Goal: Book appointment/travel/reservation

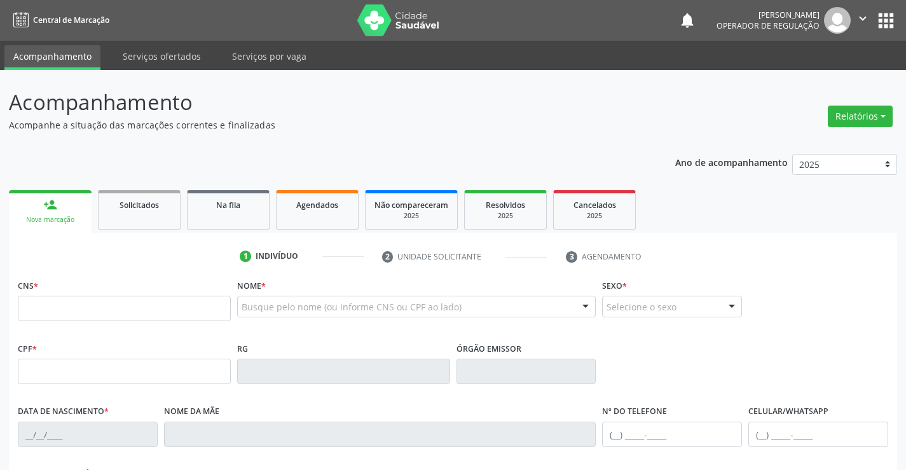
scroll to position [83, 0]
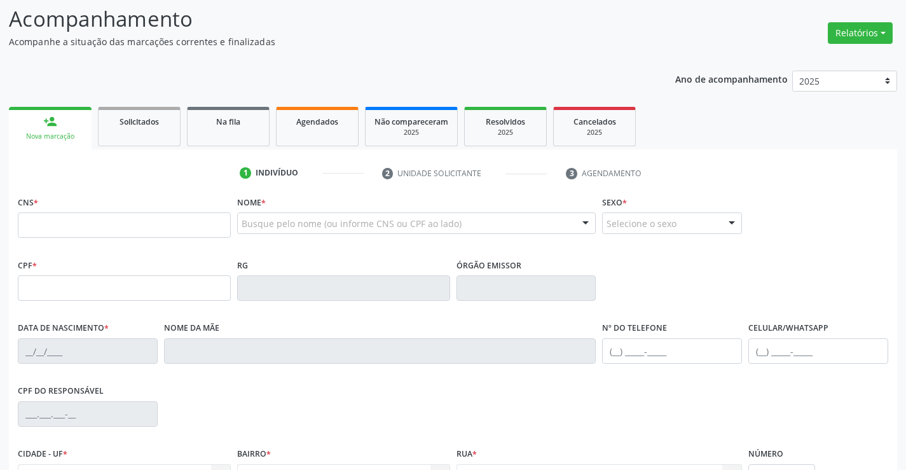
drag, startPoint x: 0, startPoint y: 0, endPoint x: 65, endPoint y: 220, distance: 229.4
click at [65, 220] on input "text" at bounding box center [124, 224] width 213 height 25
type input "700 5089 3834 8954"
type input "2128671566"
type input "1[DATE]"
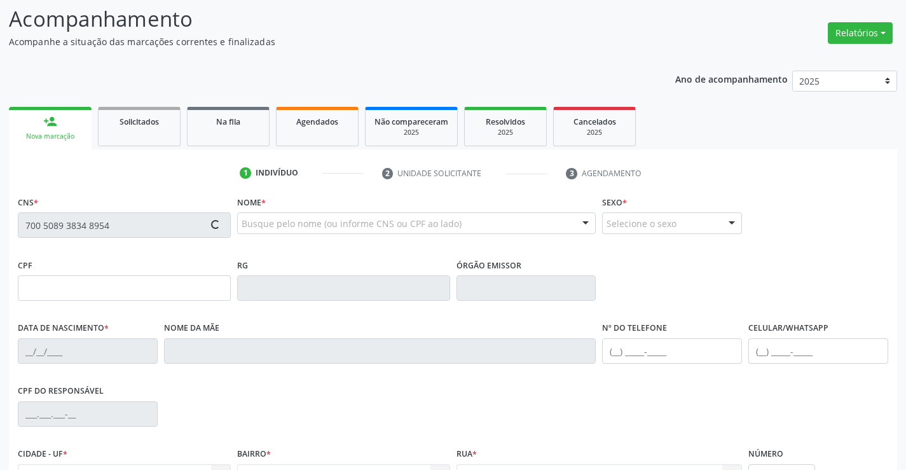
type input "S/N"
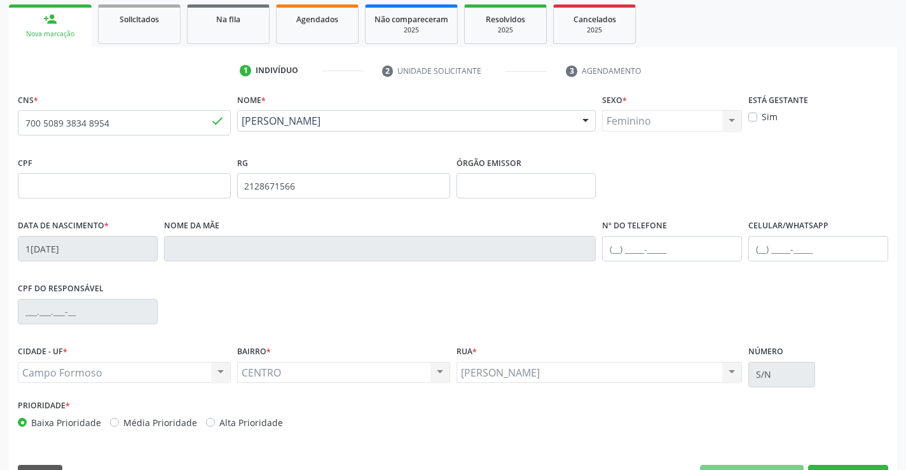
scroll to position [219, 0]
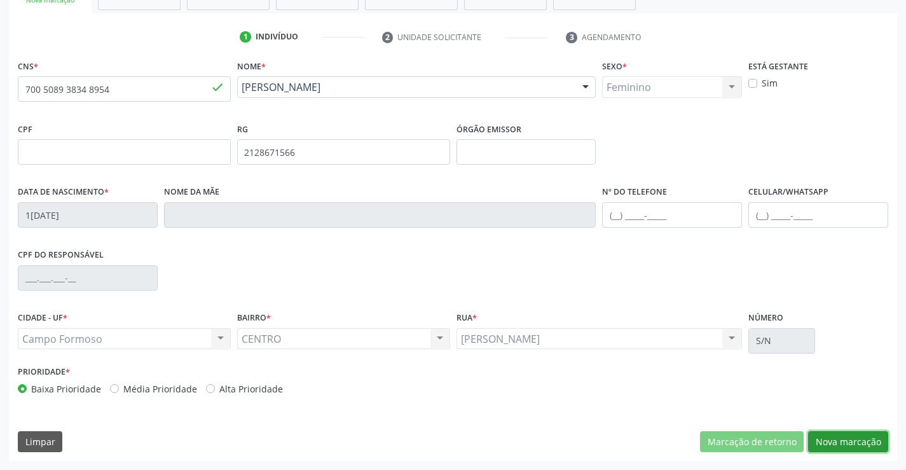
click at [839, 441] on button "Nova marcação" at bounding box center [848, 442] width 80 height 22
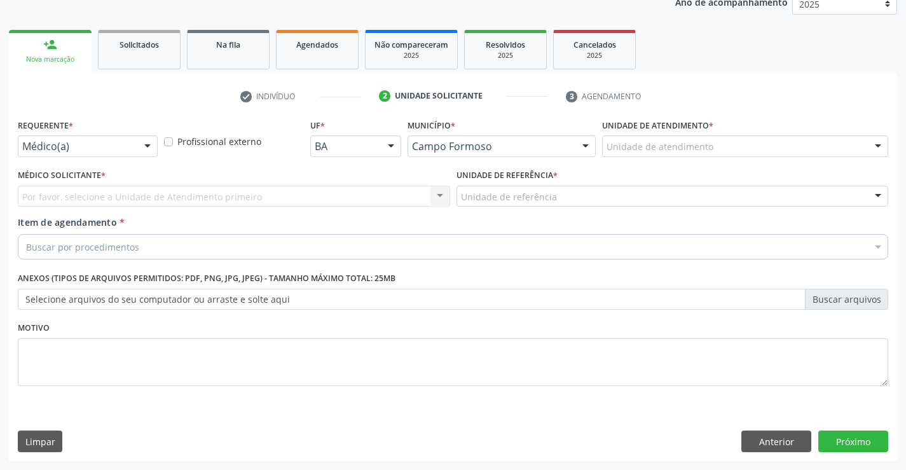
scroll to position [160, 0]
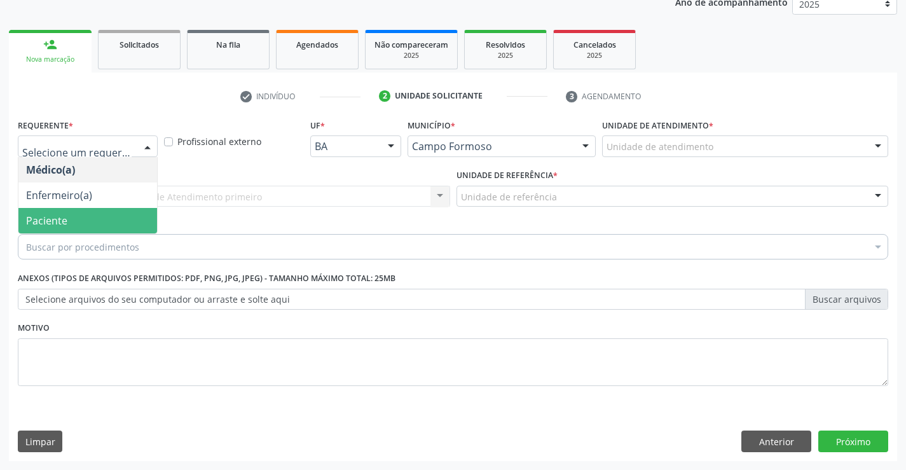
click at [79, 225] on span "Paciente" at bounding box center [87, 220] width 139 height 25
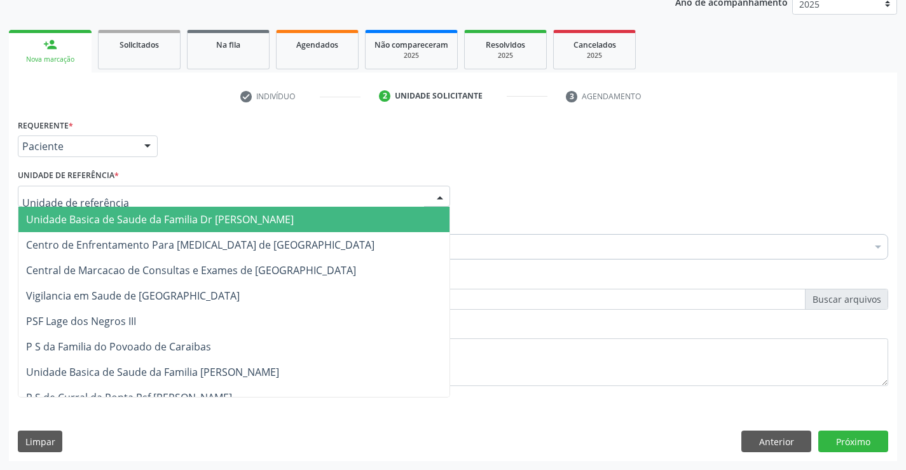
click at [95, 223] on span "Unidade Basica de Saude da Familia Dr [PERSON_NAME]" at bounding box center [160, 219] width 268 height 14
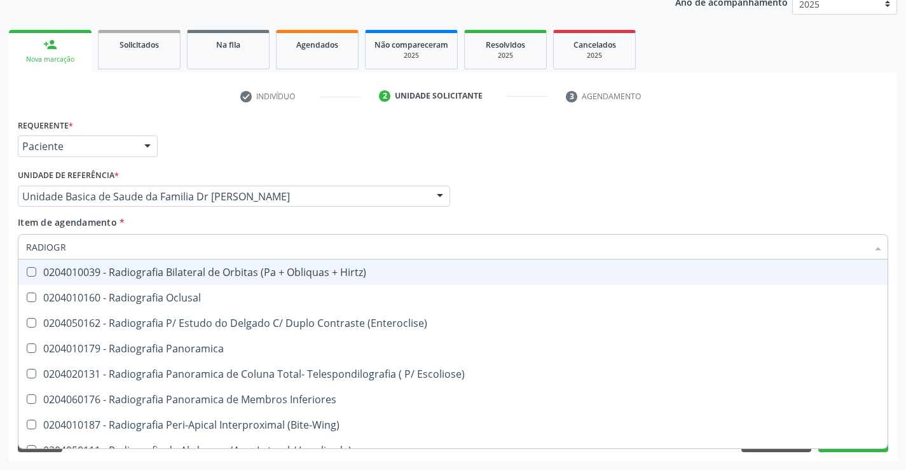
type input "RADIOGRA"
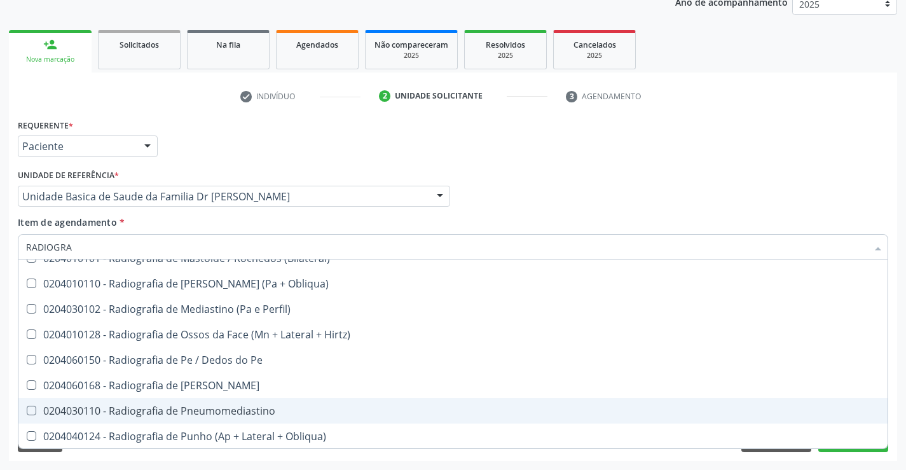
scroll to position [1335, 0]
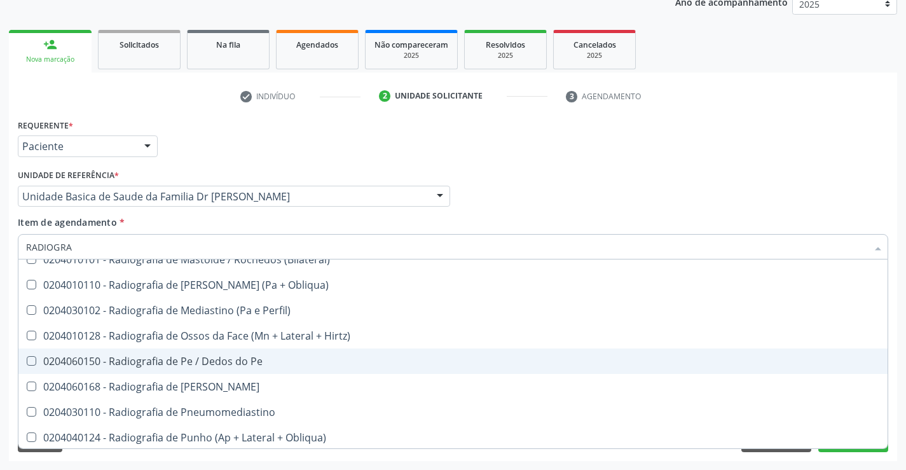
click at [232, 366] on div "0204060150 - Radiografia de Pe / Dedos do Pe" at bounding box center [453, 361] width 854 height 10
checkbox Pe "true"
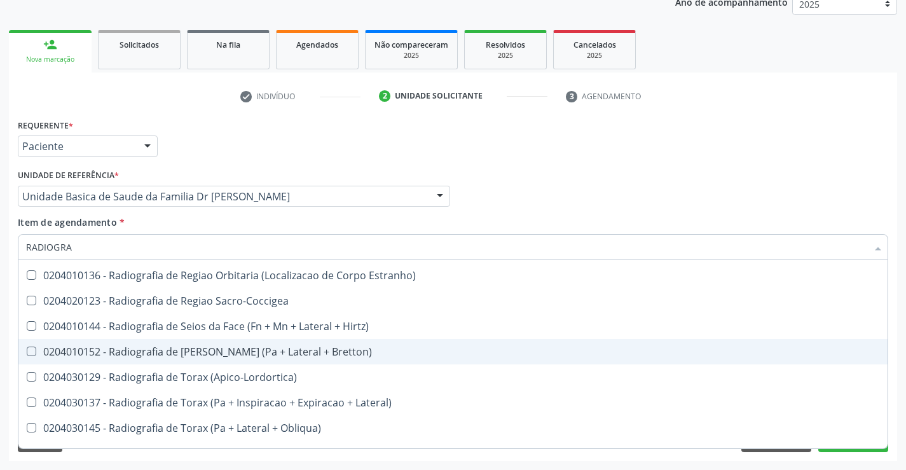
scroll to position [1526, 0]
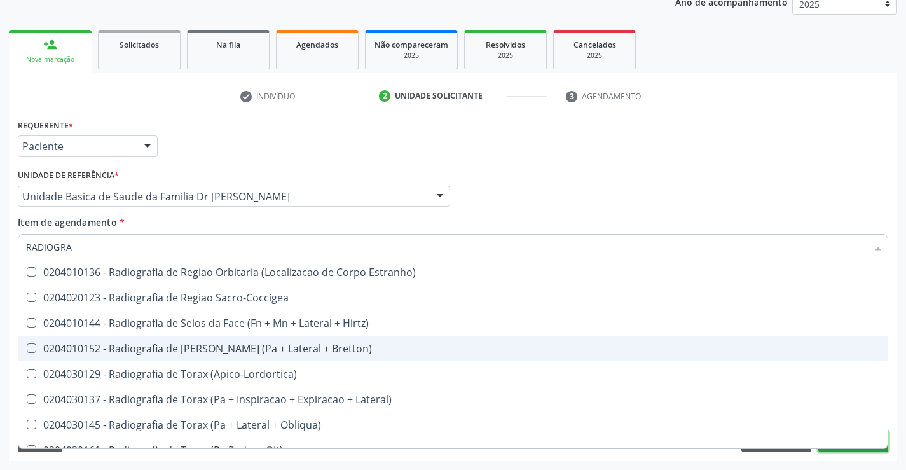
click at [855, 451] on button "Próximo" at bounding box center [853, 441] width 70 height 22
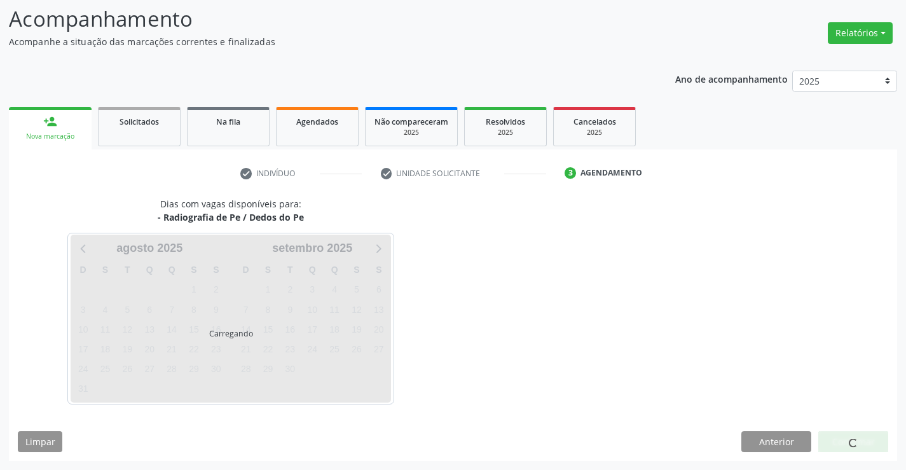
scroll to position [0, 0]
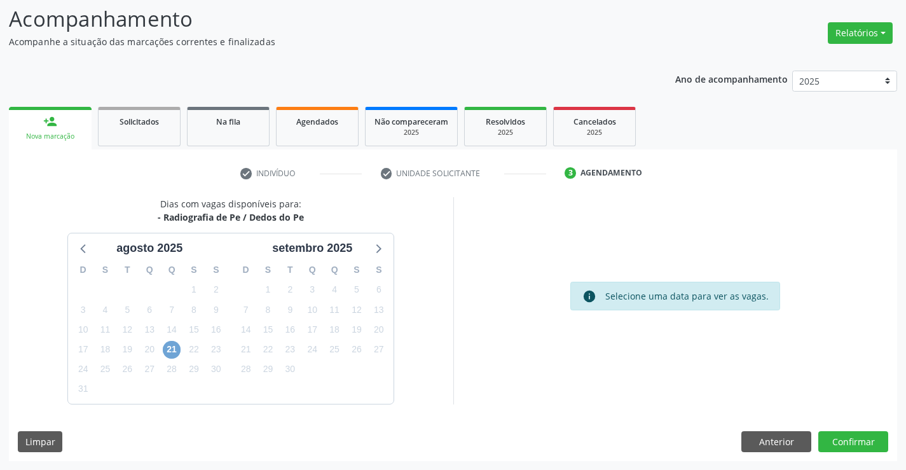
click at [169, 348] on span "21" at bounding box center [172, 350] width 18 height 18
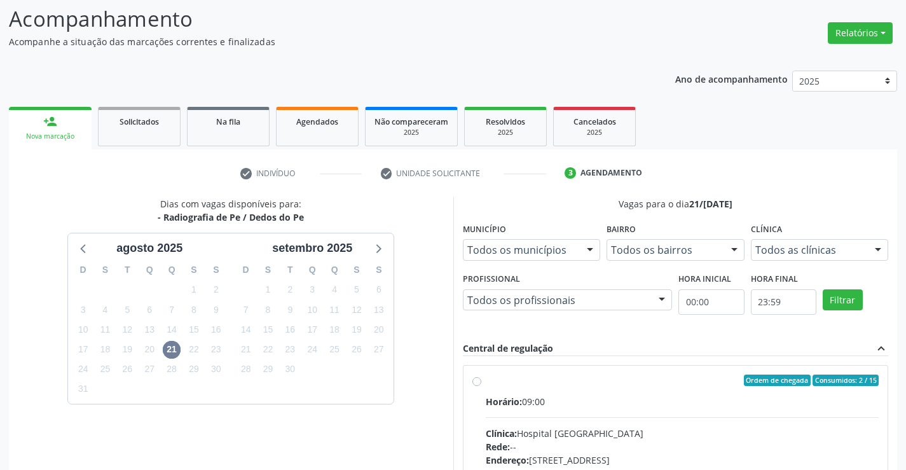
click at [486, 380] on label "Ordem de chegada Consumidos: 2 / 15 Horário: 09:00 Clínica: Hospital [GEOGRAPHI…" at bounding box center [683, 472] width 394 height 195
click at [478, 380] on input "Ordem de chegada Consumidos: 2 / 15 Horário: 09:00 Clínica: Hospital [GEOGRAPHI…" at bounding box center [476, 380] width 9 height 11
radio input "true"
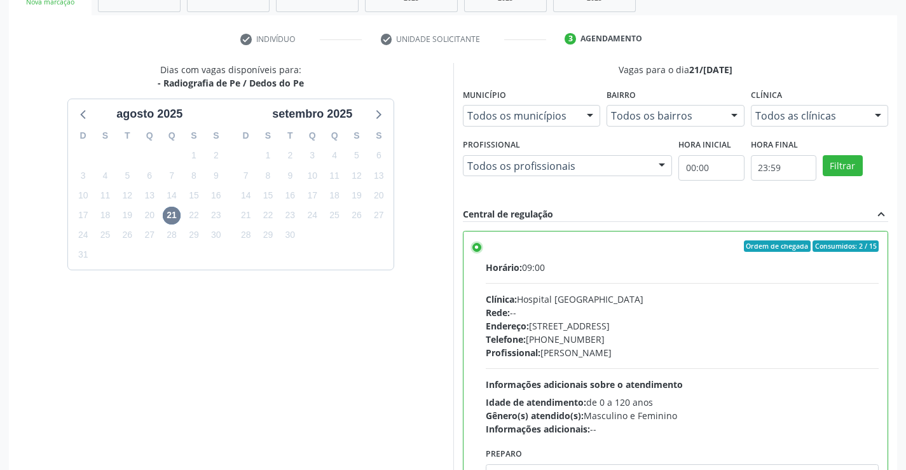
scroll to position [290, 0]
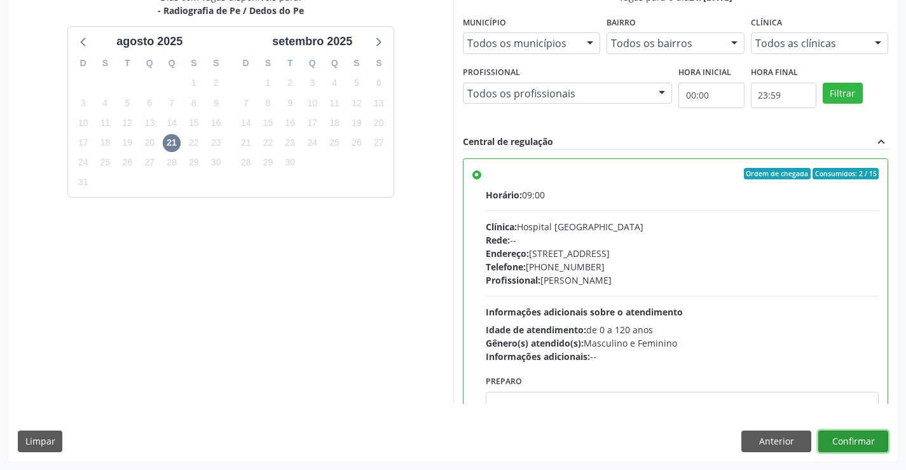
click at [865, 438] on button "Confirmar" at bounding box center [853, 441] width 70 height 22
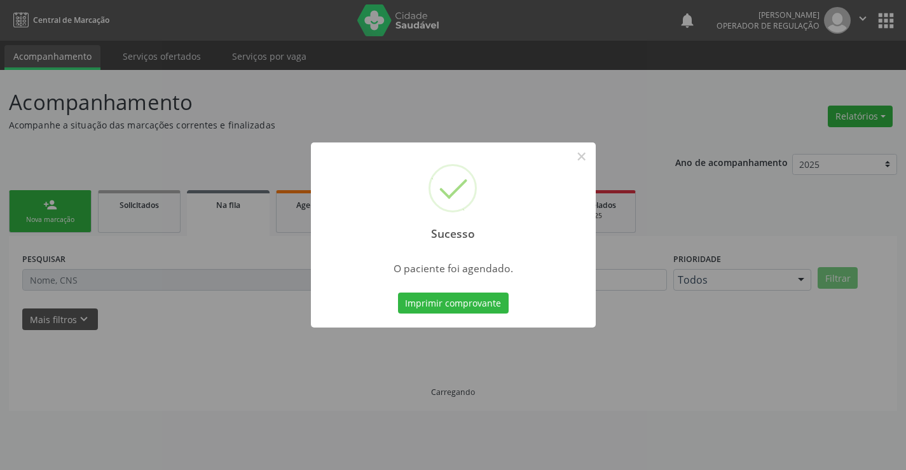
scroll to position [0, 0]
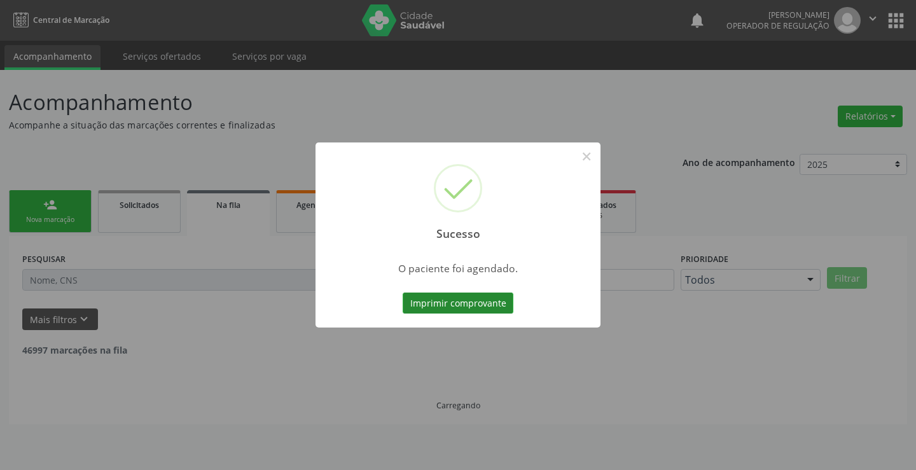
click at [474, 298] on button "Imprimir comprovante" at bounding box center [458, 304] width 111 height 22
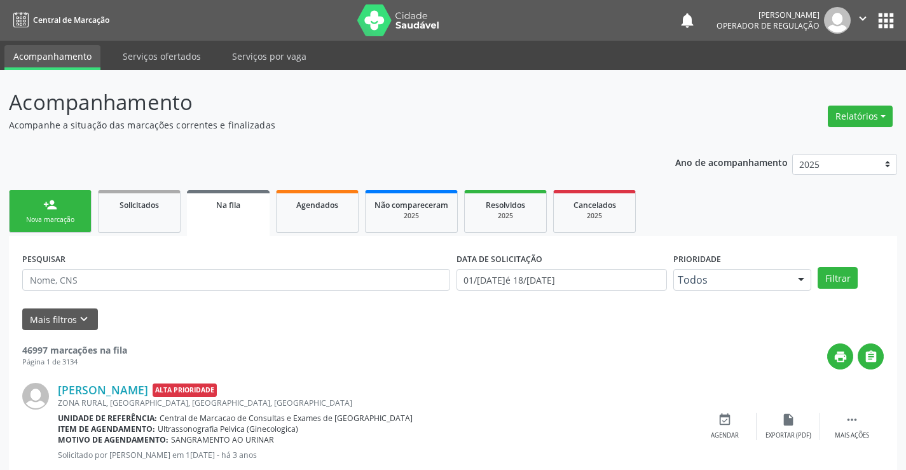
click at [53, 203] on div "person_add" at bounding box center [50, 205] width 14 height 14
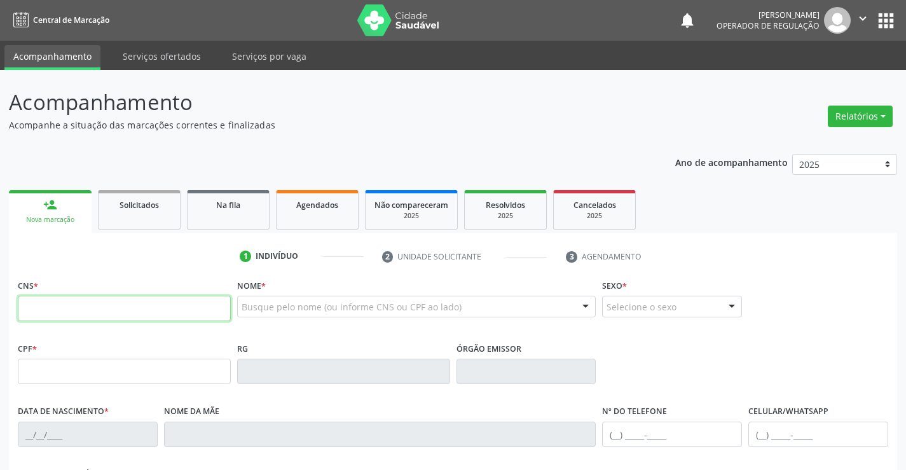
click at [81, 309] on input "text" at bounding box center [124, 308] width 213 height 25
type input "700 5089 3834 8954"
type input "2128671566"
type input "1[DATE]"
type input "062.992.095-85"
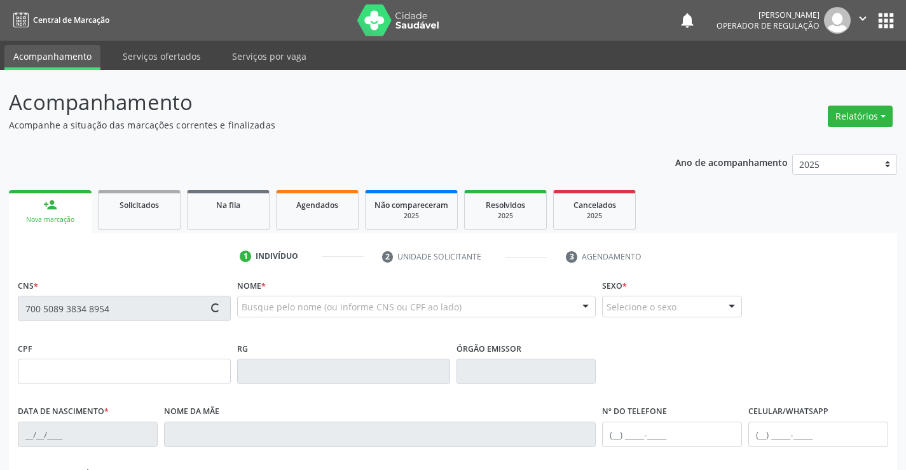
type input "S/N"
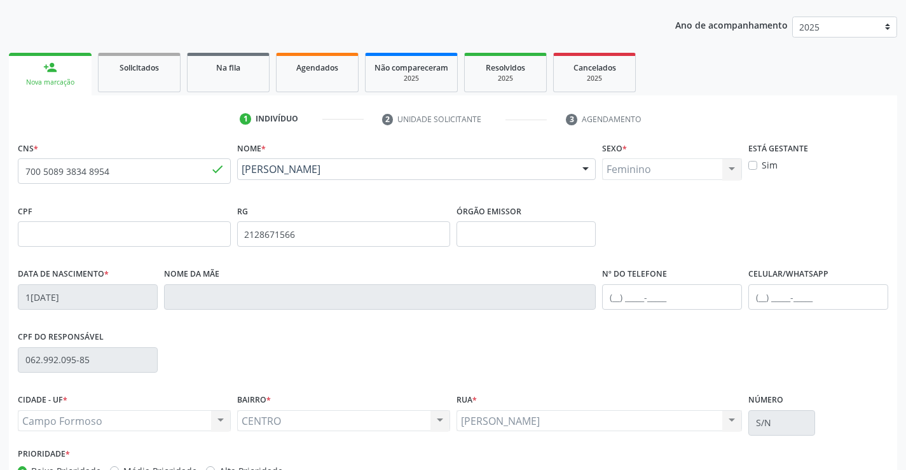
scroll to position [191, 0]
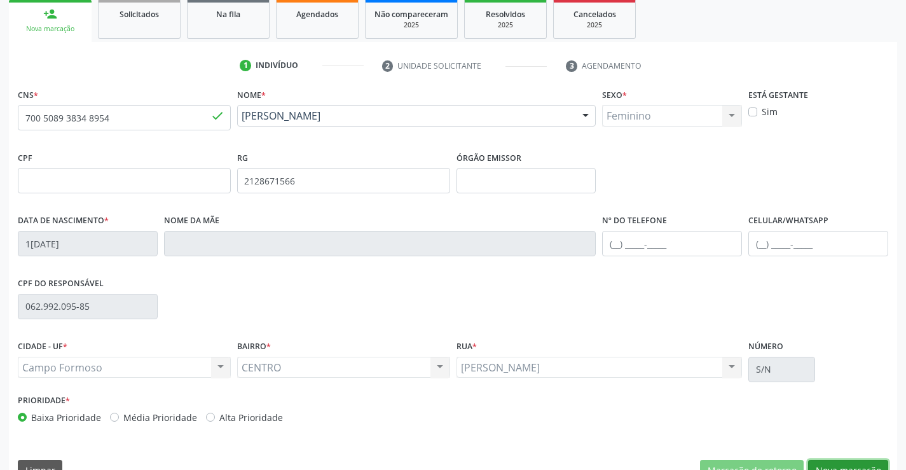
click at [836, 463] on button "Nova marcação" at bounding box center [848, 471] width 80 height 22
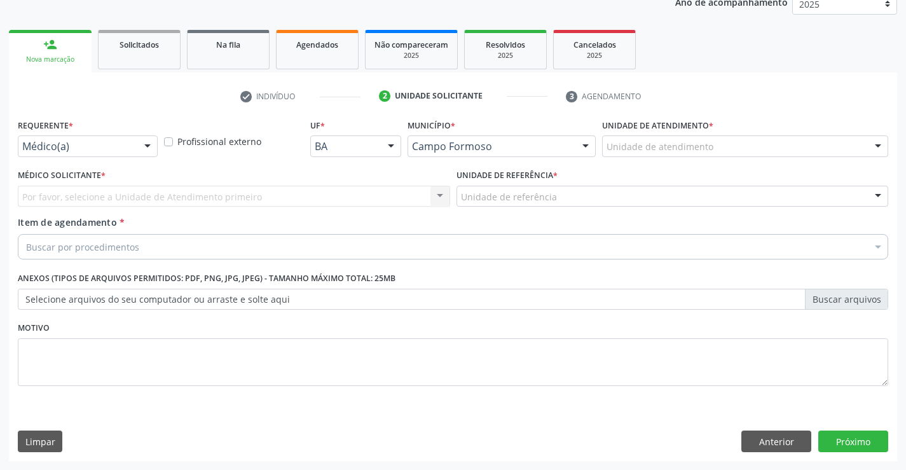
scroll to position [160, 0]
click at [104, 135] on div "Requerente * Médico(a) Médico(a) Enfermeiro(a) Paciente Nenhum resultado encont…" at bounding box center [88, 136] width 140 height 41
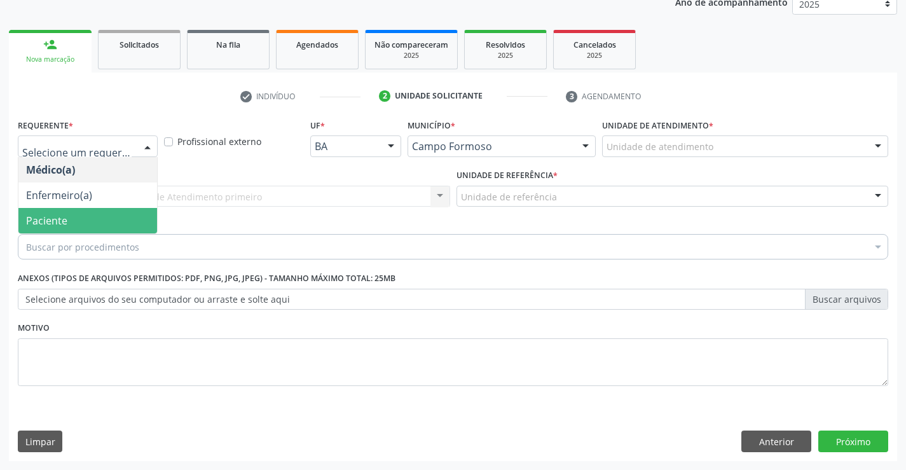
click at [81, 225] on span "Paciente" at bounding box center [87, 220] width 139 height 25
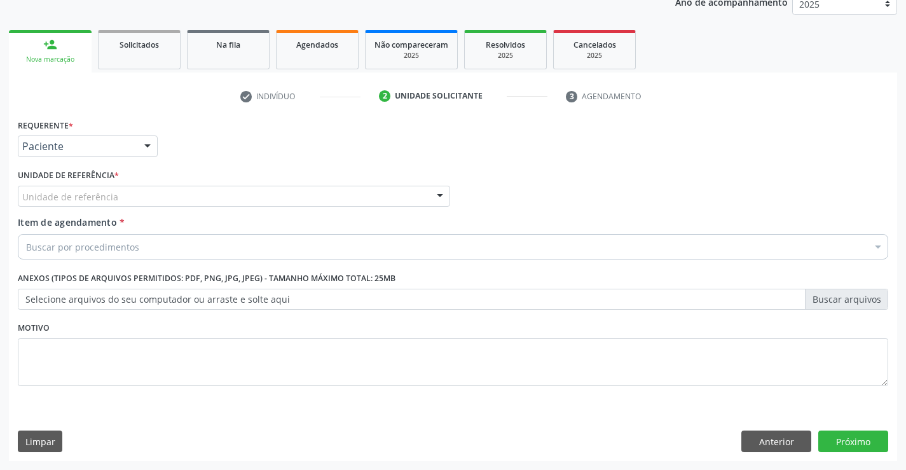
click at [101, 215] on div "Unidade de referência * Unidade de referência Unidade Basica de Saude da Famili…" at bounding box center [234, 191] width 439 height 50
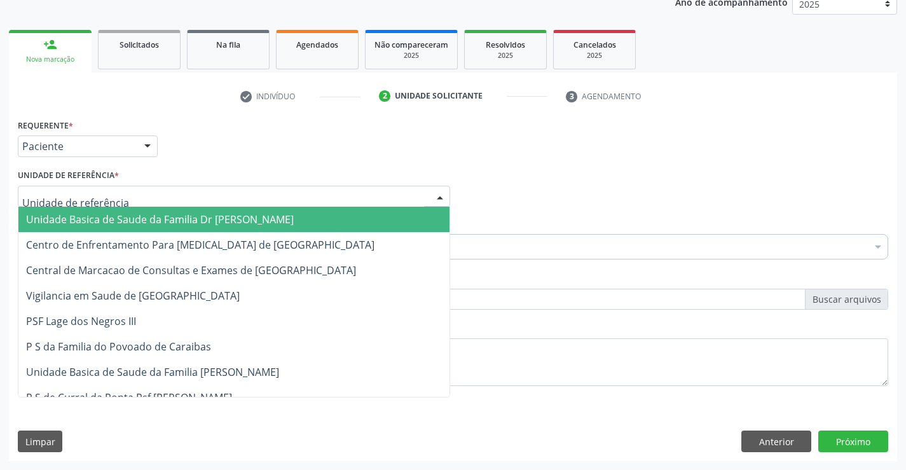
click at [110, 214] on span "Unidade Basica de Saude da Familia Dr [PERSON_NAME]" at bounding box center [160, 219] width 268 height 14
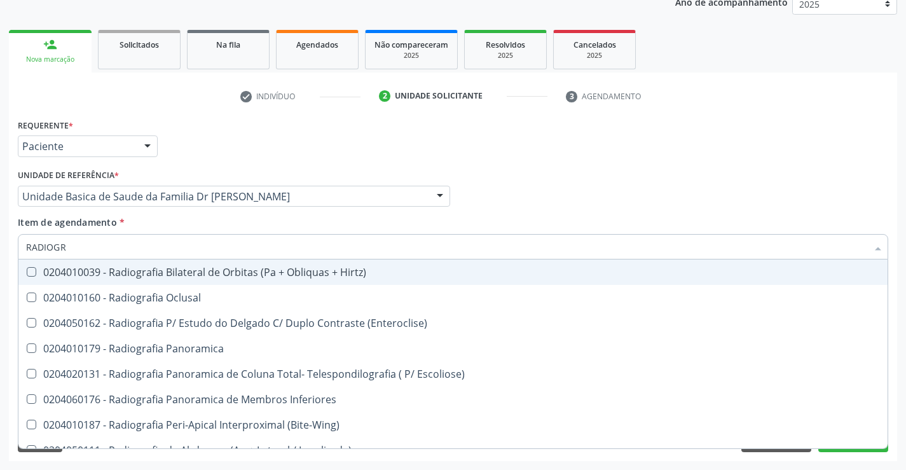
type input "RADIOGRA"
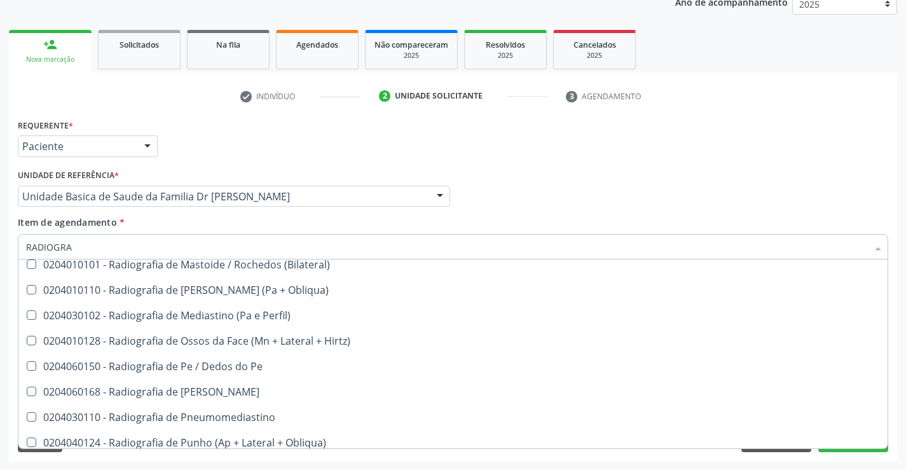
scroll to position [1335, 0]
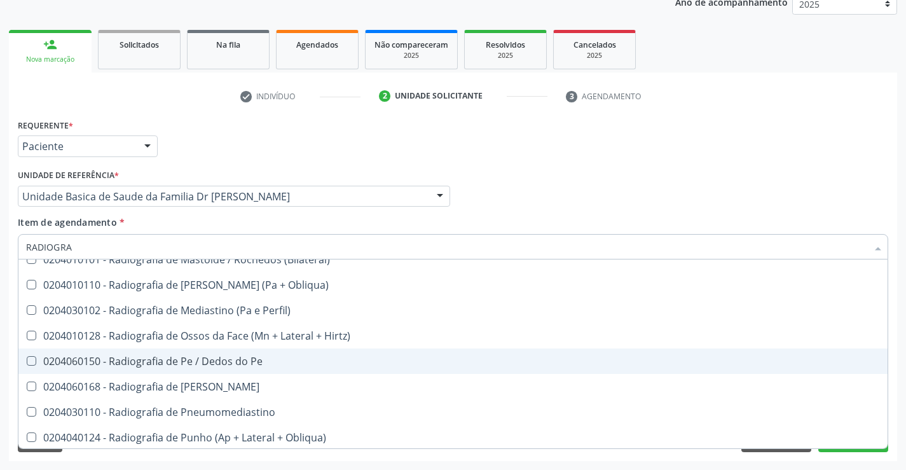
click at [237, 364] on div "0204060150 - Radiografia de Pe / Dedos do Pe" at bounding box center [453, 361] width 854 height 10
checkbox Pe "true"
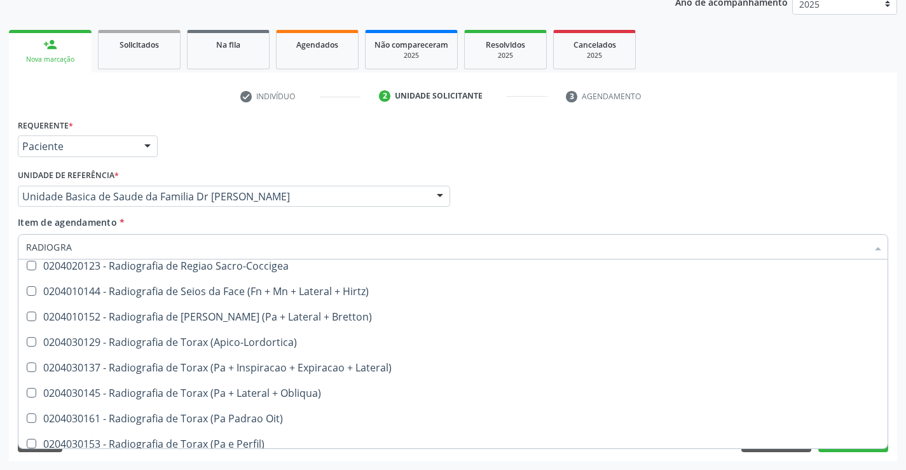
scroll to position [1592, 0]
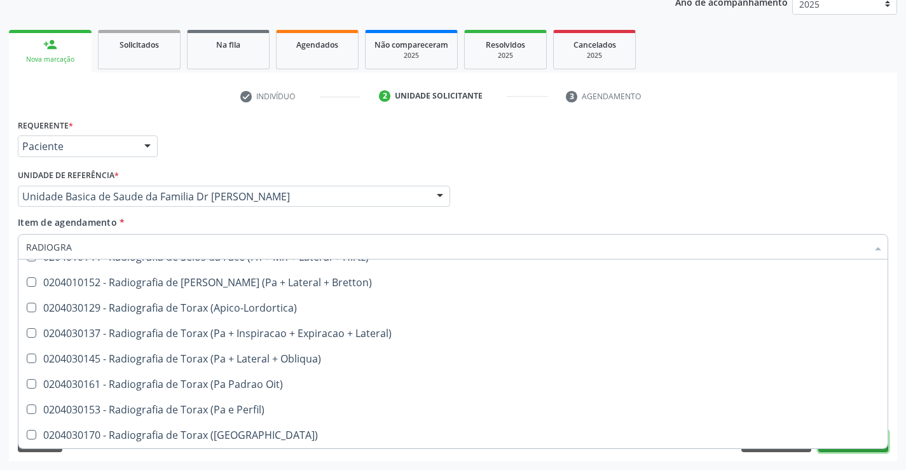
click at [854, 450] on button "Próximo" at bounding box center [853, 441] width 70 height 22
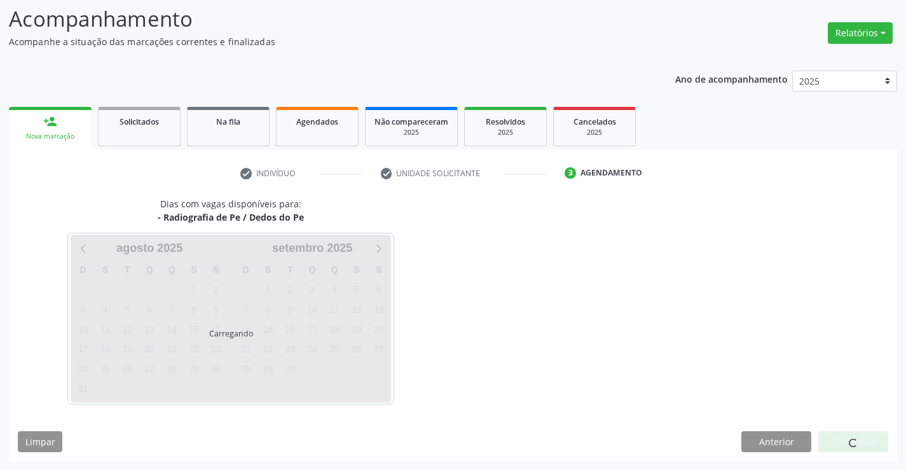
scroll to position [0, 0]
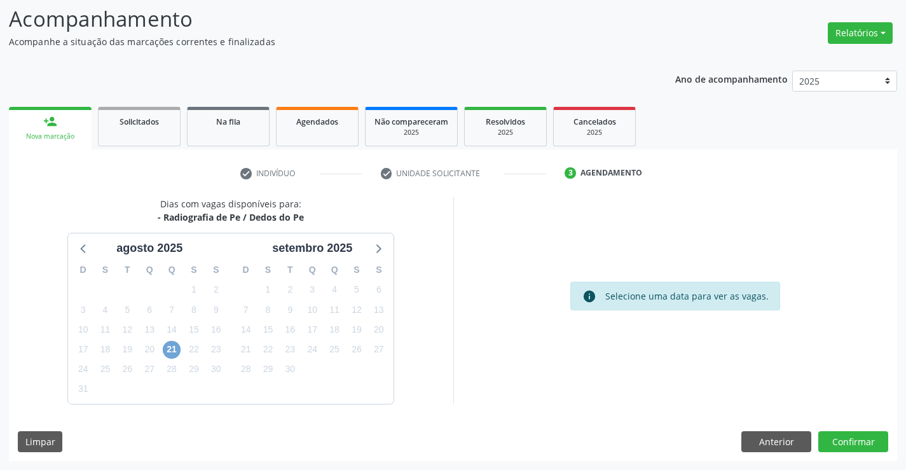
click at [172, 344] on span "21" at bounding box center [172, 350] width 18 height 18
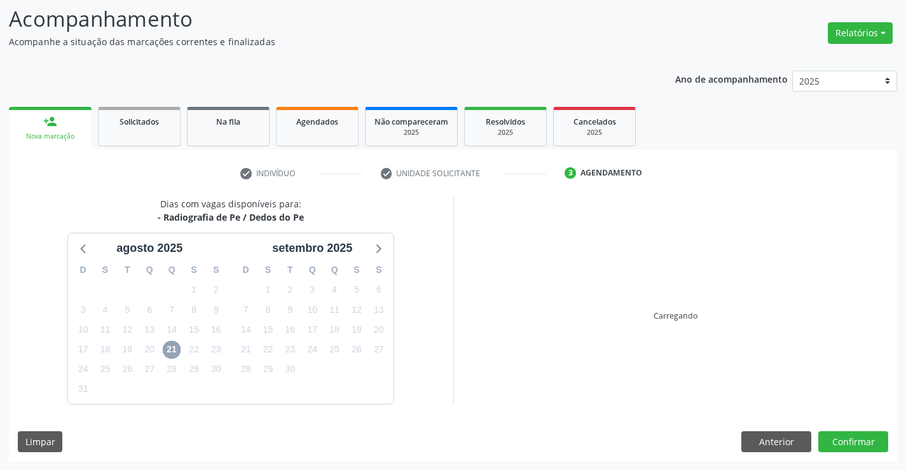
click at [172, 344] on span "21" at bounding box center [172, 350] width 18 height 18
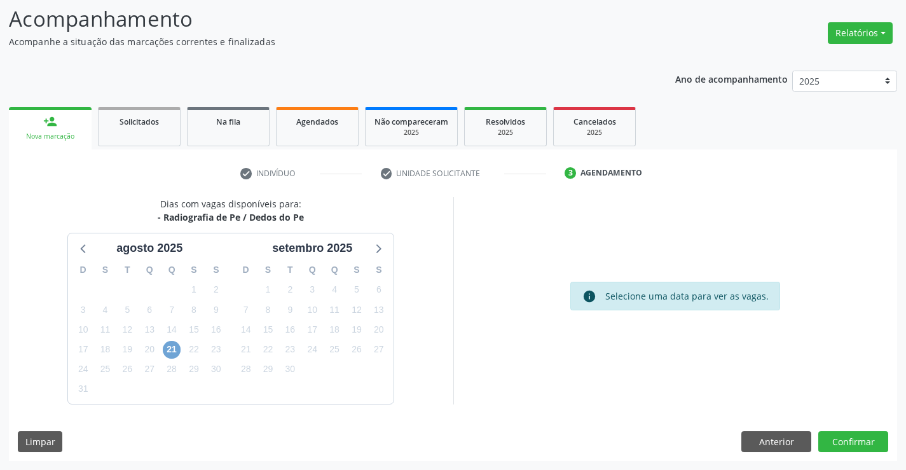
click at [170, 350] on span "21" at bounding box center [172, 350] width 18 height 18
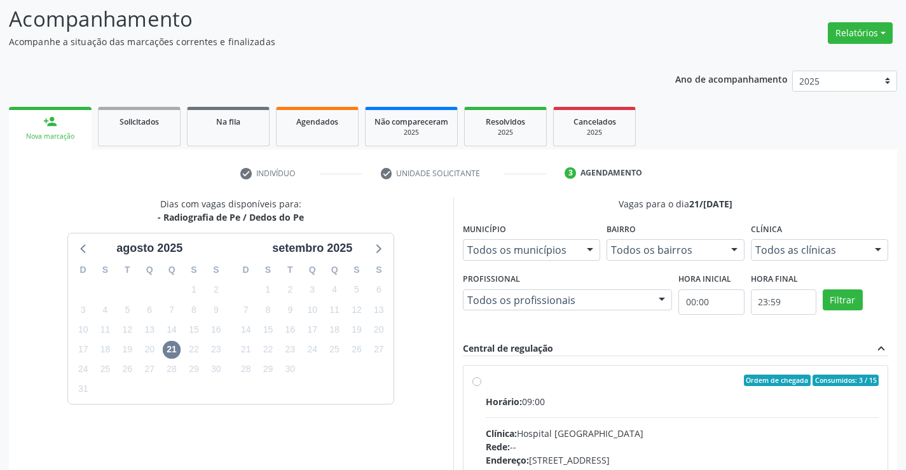
click at [486, 380] on label "Ordem de chegada Consumidos: 3 / 15 Horário: 09:00 Clínica: Hospital [GEOGRAPHI…" at bounding box center [683, 472] width 394 height 195
click at [475, 380] on input "Ordem de chegada Consumidos: 3 / 15 Horário: 09:00 Clínica: Hospital [GEOGRAPHI…" at bounding box center [476, 380] width 9 height 11
radio input "true"
click at [486, 380] on label "Ordem de chegada Consumidos: 3 / 15 Horário: 09:00 Clínica: Hospital [GEOGRAPHI…" at bounding box center [683, 472] width 394 height 195
click at [475, 380] on input "Ordem de chegada Consumidos: 3 / 15 Horário: 09:00 Clínica: Hospital [GEOGRAPHI…" at bounding box center [476, 380] width 9 height 11
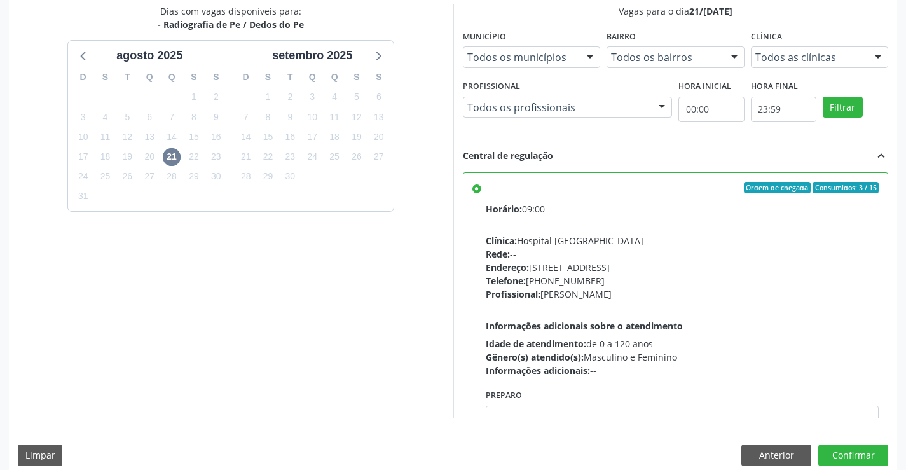
scroll to position [281, 0]
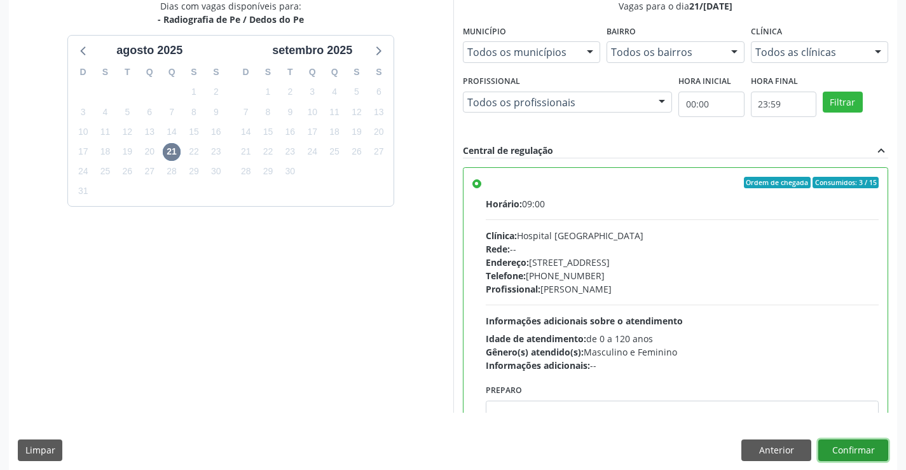
click at [858, 448] on button "Confirmar" at bounding box center [853, 450] width 70 height 22
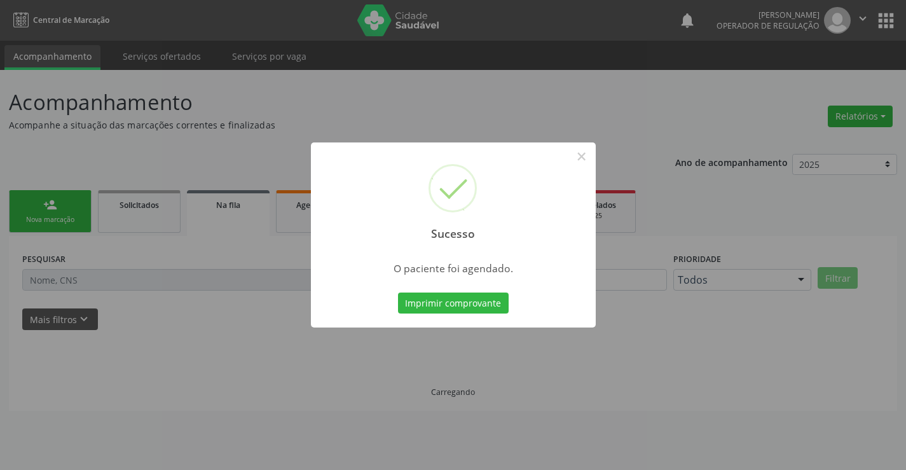
scroll to position [0, 0]
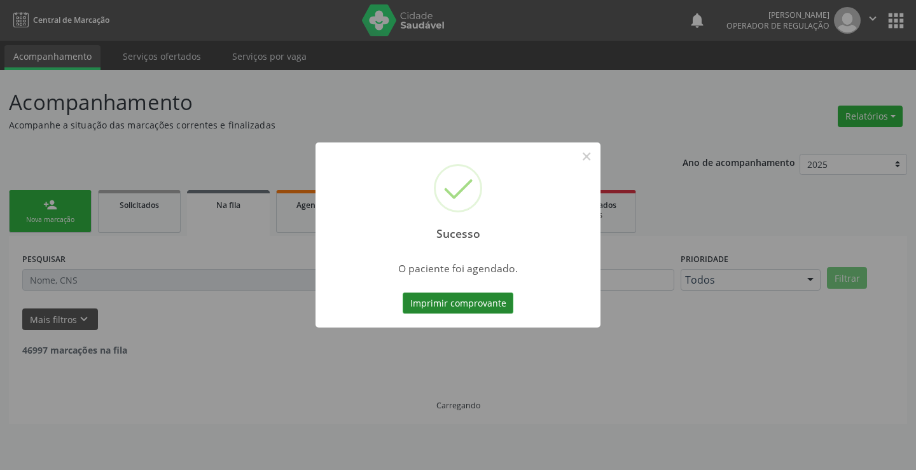
click at [447, 305] on button "Imprimir comprovante" at bounding box center [458, 304] width 111 height 22
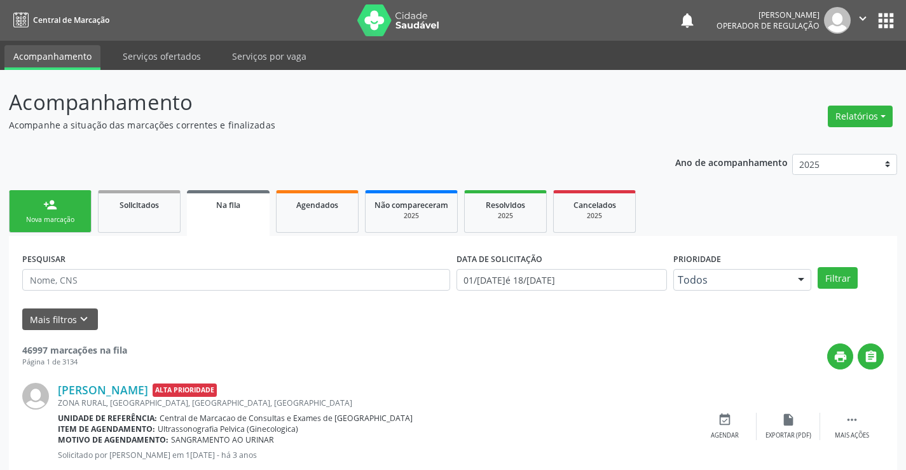
click at [79, 211] on link "person_add Nova marcação" at bounding box center [50, 211] width 83 height 43
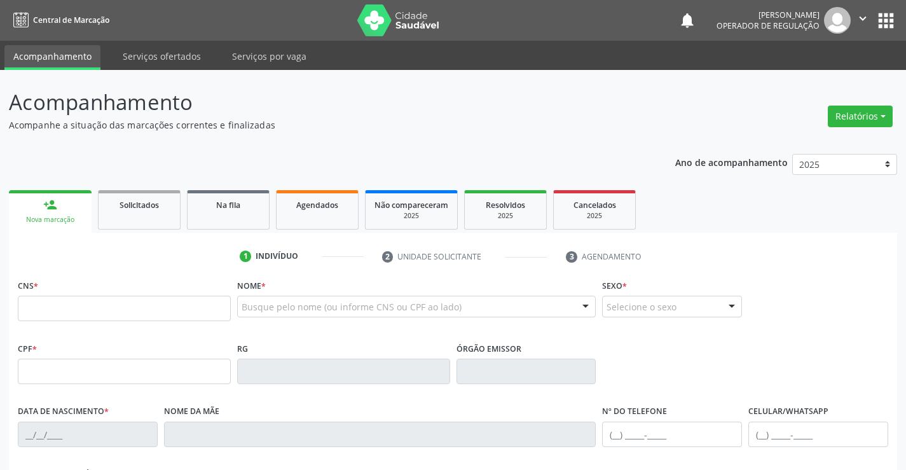
click at [88, 294] on div "CNS *" at bounding box center [124, 298] width 213 height 45
click at [88, 306] on input "text" at bounding box center [124, 308] width 213 height 25
type input "700 5089 3834 8954"
type input "2128671566"
type input "1[DATE]"
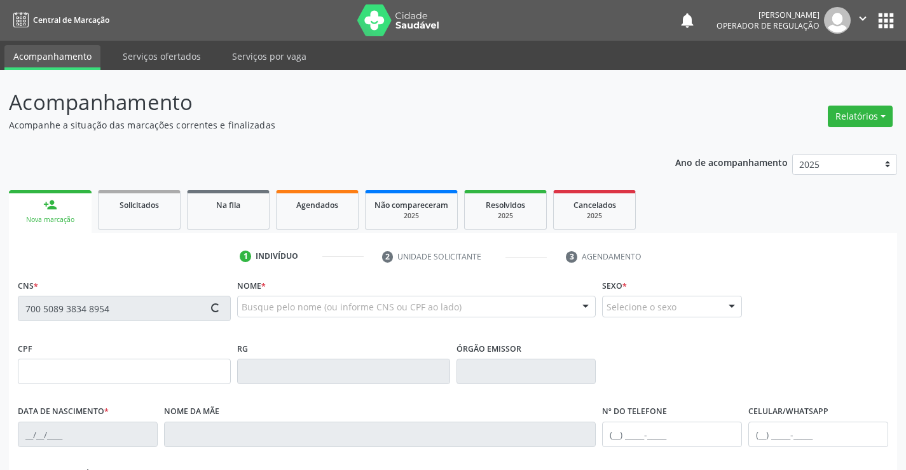
type input "062.992.095-85"
type input "S/N"
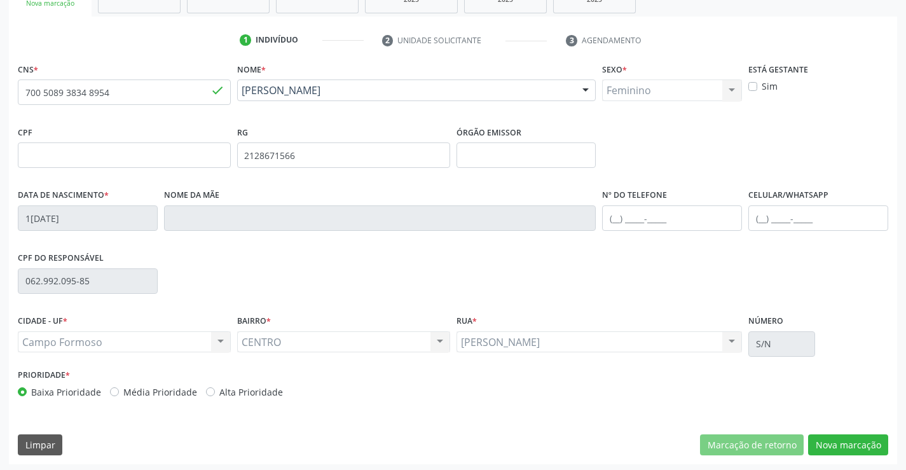
scroll to position [219, 0]
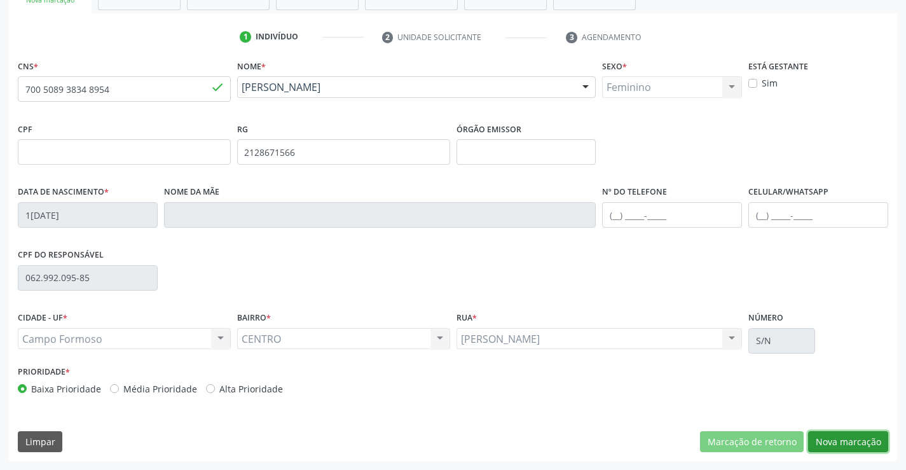
click at [854, 441] on button "Nova marcação" at bounding box center [848, 442] width 80 height 22
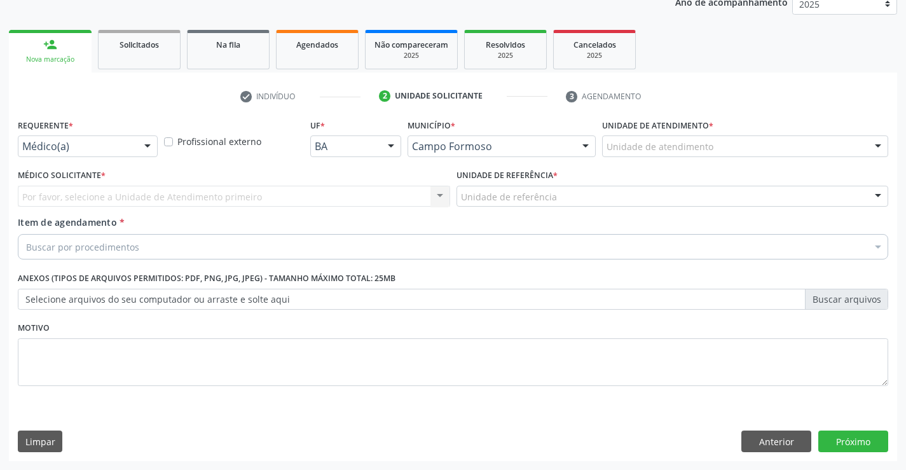
scroll to position [160, 0]
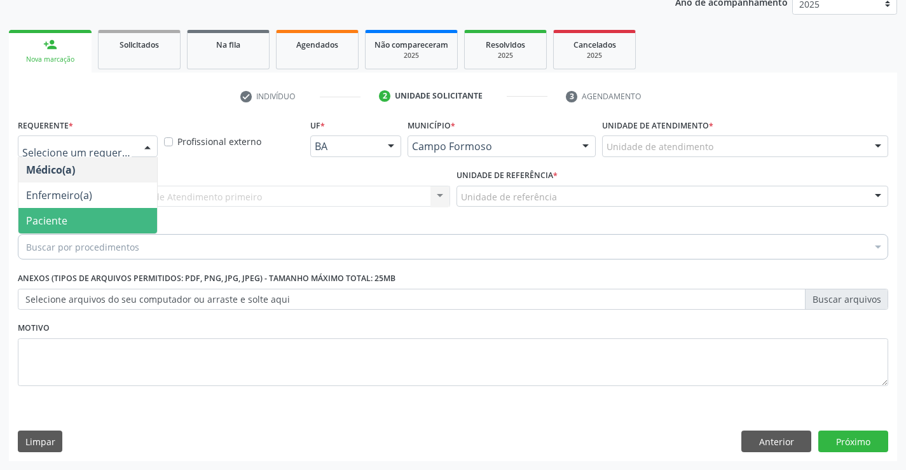
click at [93, 217] on span "Paciente" at bounding box center [87, 220] width 139 height 25
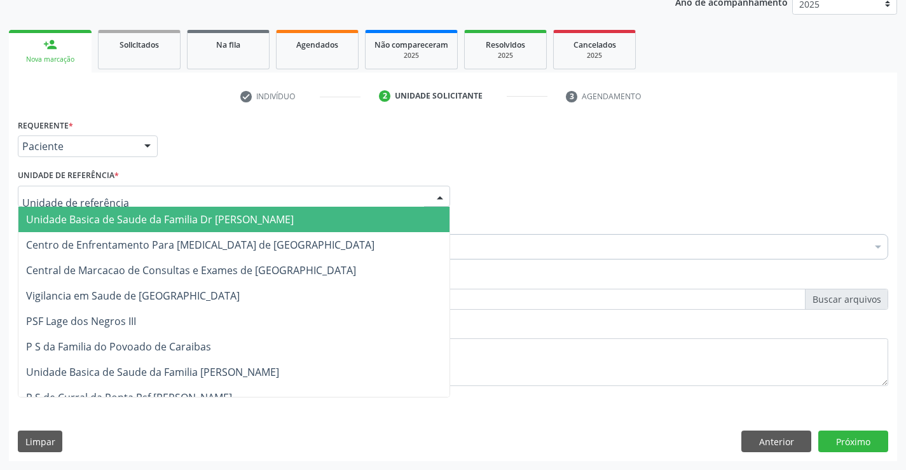
click at [102, 220] on span "Unidade Basica de Saude da Familia Dr [PERSON_NAME]" at bounding box center [160, 219] width 268 height 14
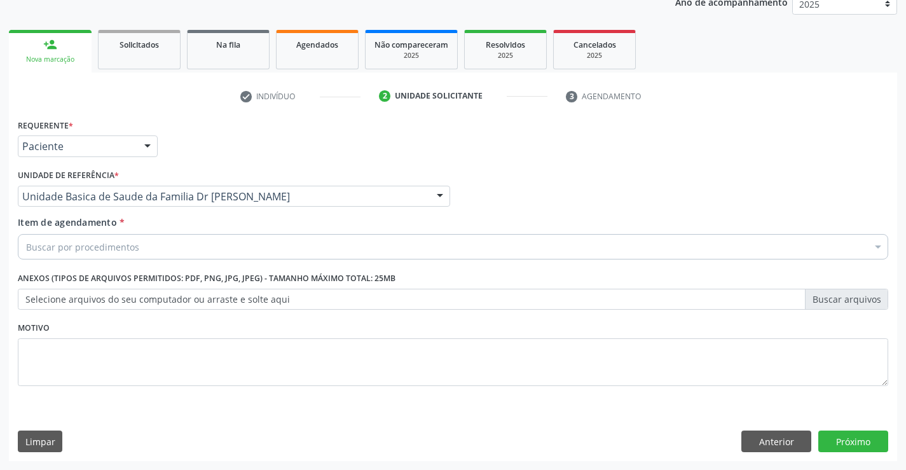
click at [92, 256] on div "Buscar por procedimentos" at bounding box center [453, 246] width 871 height 25
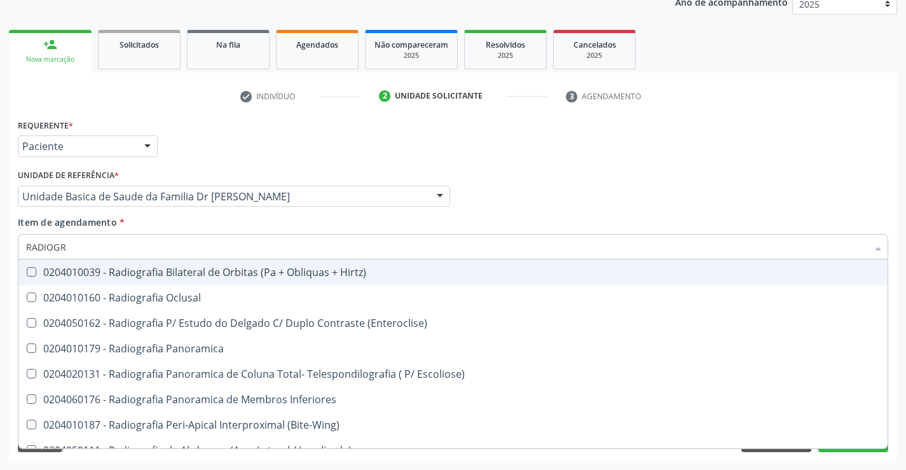
type input "RADIOGRA"
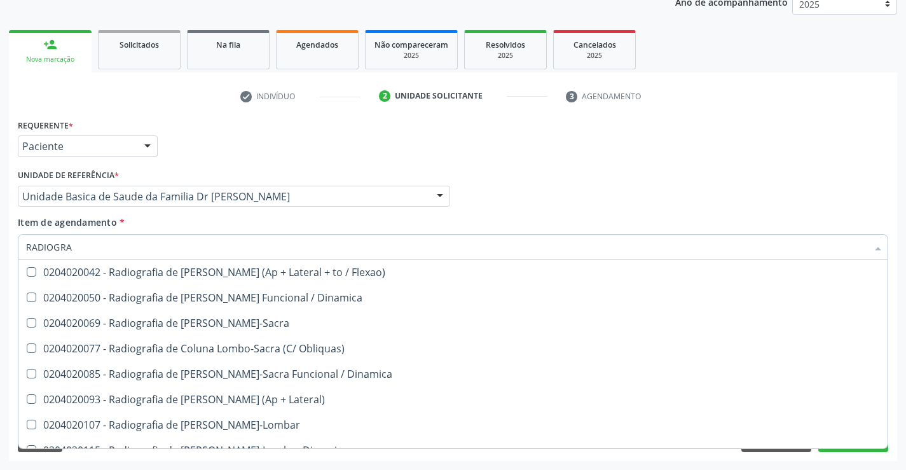
scroll to position [699, 0]
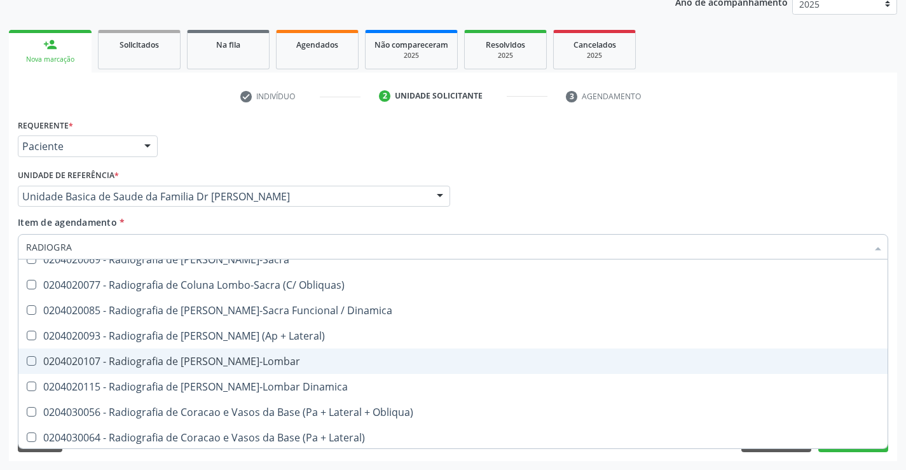
click at [267, 364] on div "0204020107 - Radiografia de [PERSON_NAME]-Lombar" at bounding box center [453, 361] width 854 height 10
checkbox Toraco-Lombar "false"
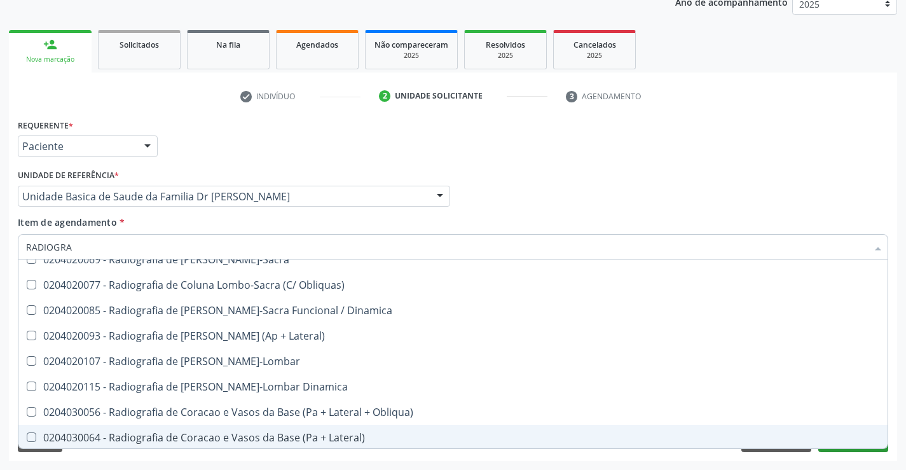
type input "RADIOGRA"
click at [851, 450] on button "Próximo" at bounding box center [853, 441] width 70 height 22
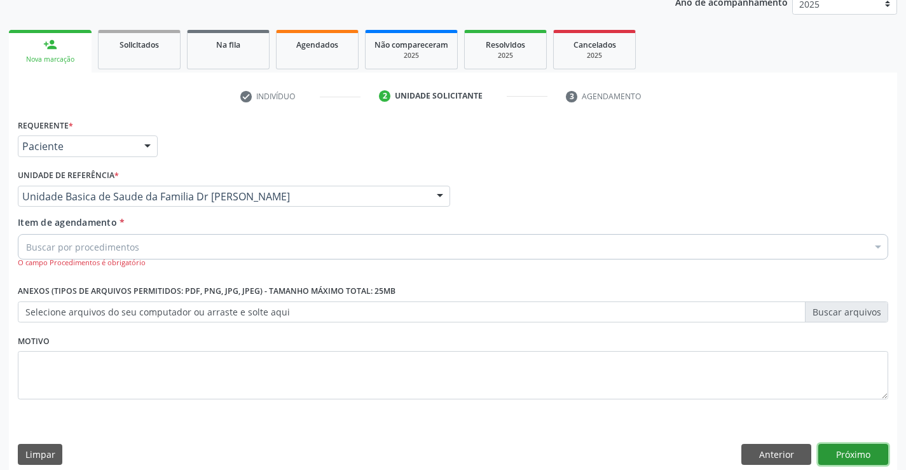
scroll to position [0, 0]
click at [118, 239] on div "Buscar por procedimentos" at bounding box center [453, 246] width 871 height 25
click at [26, 239] on input "Item de agendamento *" at bounding box center [26, 246] width 0 height 25
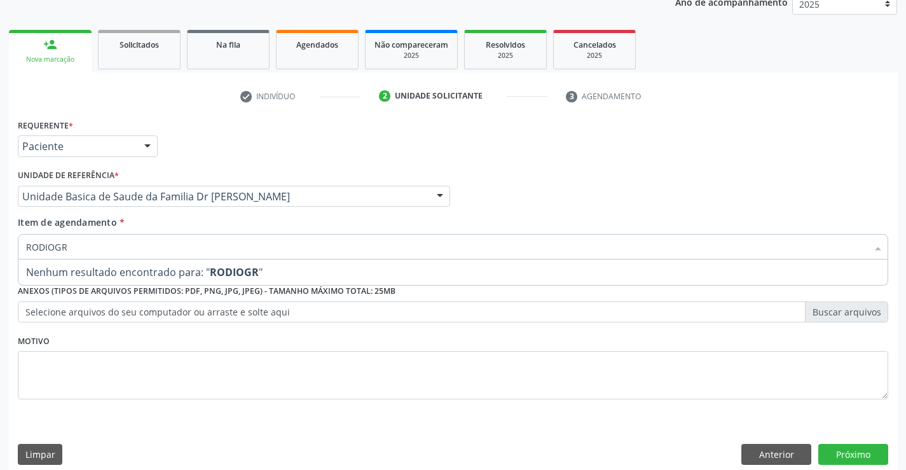
type input "RODIOGRA"
click at [151, 243] on input "RODIOGRA" at bounding box center [446, 246] width 841 height 25
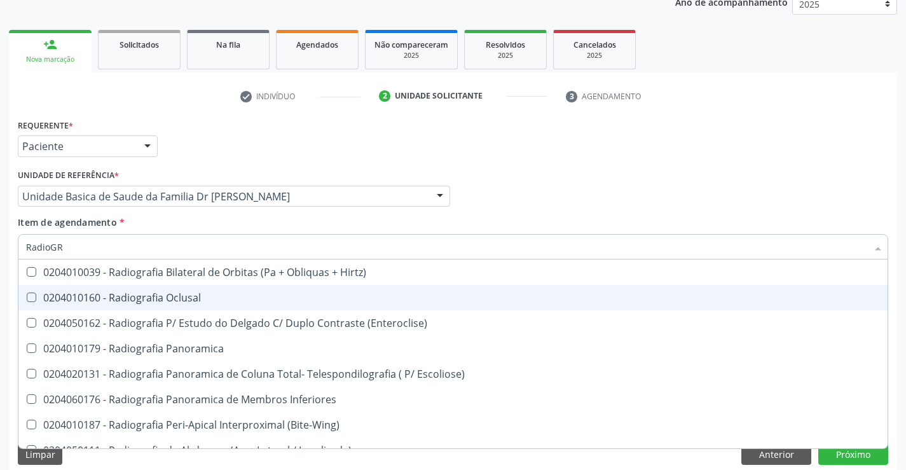
type input "RadioGRA"
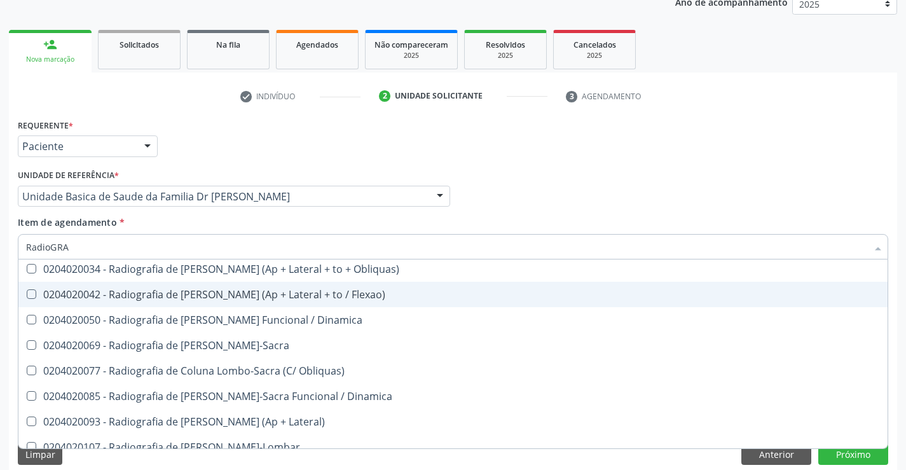
scroll to position [636, 0]
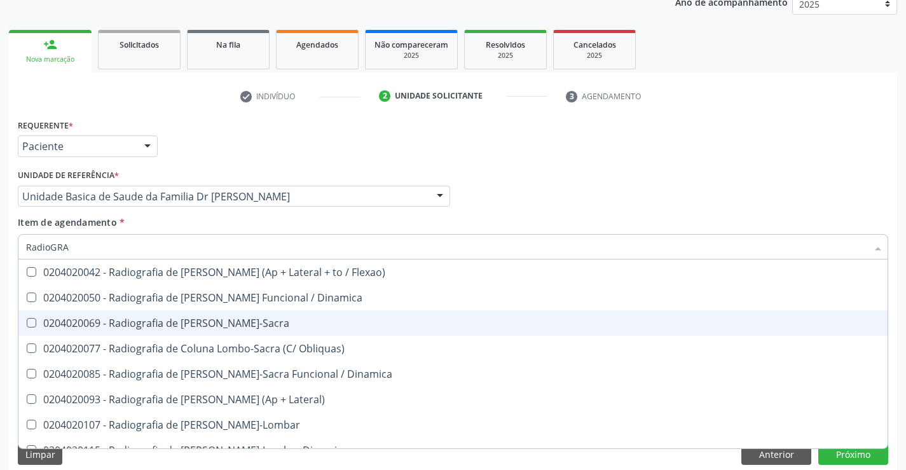
click at [266, 324] on div "0204020069 - Radiografia de [PERSON_NAME]-Sacra" at bounding box center [453, 323] width 854 height 10
checkbox Lombo-Sacra "true"
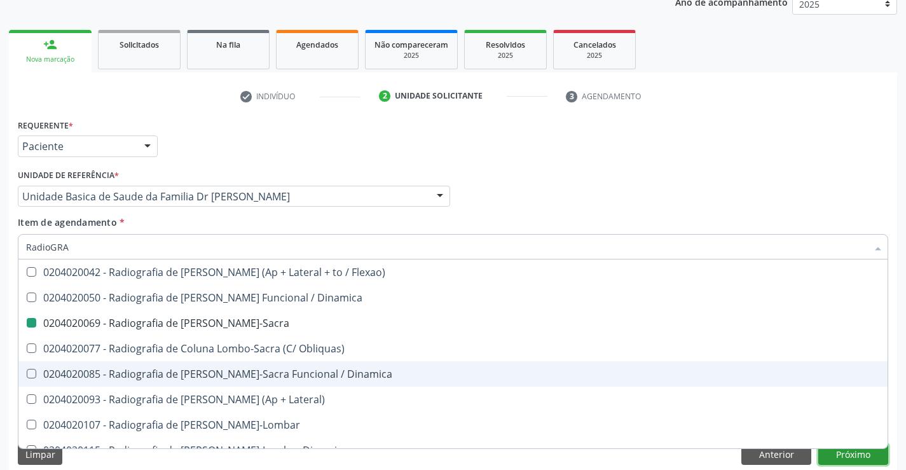
click at [846, 453] on button "Próximo" at bounding box center [853, 455] width 70 height 22
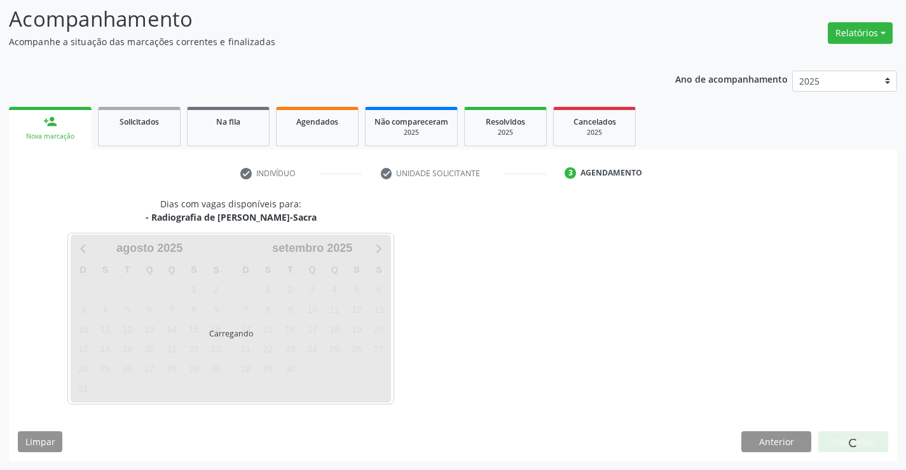
scroll to position [0, 0]
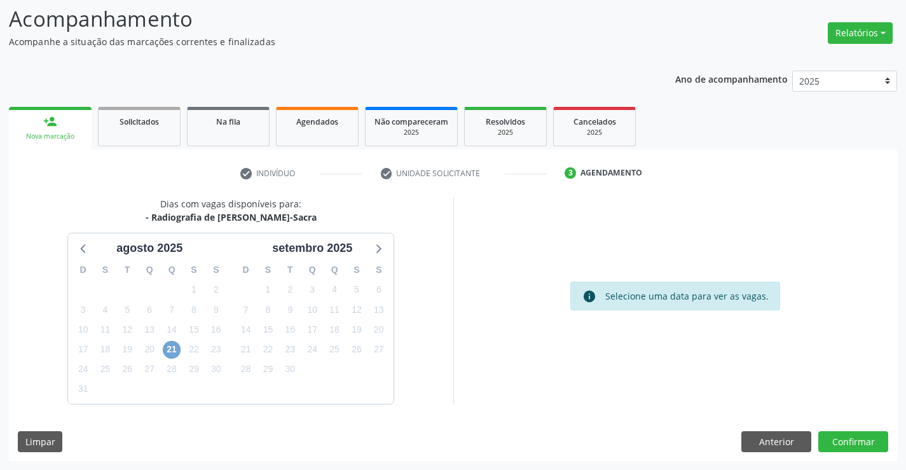
click at [166, 347] on span "21" at bounding box center [172, 350] width 18 height 18
click at [168, 347] on span "21" at bounding box center [172, 350] width 18 height 18
click at [473, 408] on div "Dias com vagas disponíveis para: - Radiografia de Coluna Lombo-Sacra ag[DATE] S…" at bounding box center [453, 329] width 888 height 264
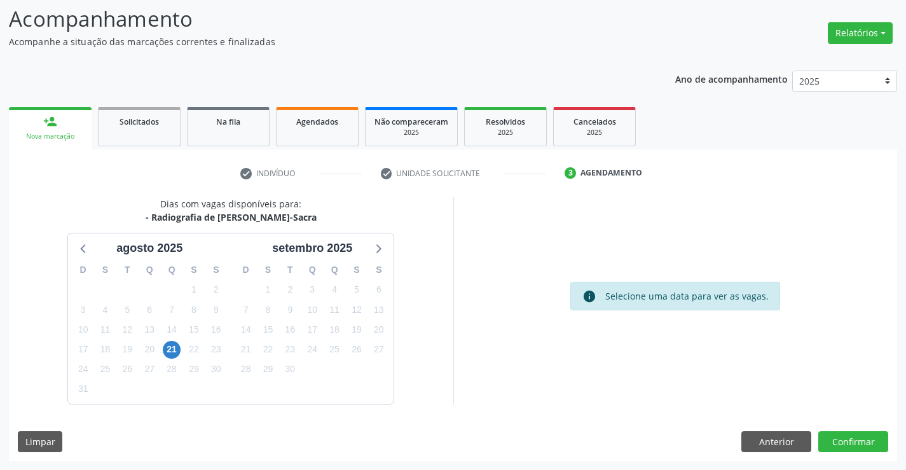
click at [473, 408] on div "Dias com vagas disponíveis para: - Radiografia de Coluna Lombo-Sacra ag[DATE] S…" at bounding box center [453, 329] width 888 height 264
click at [173, 348] on span "21" at bounding box center [172, 350] width 18 height 18
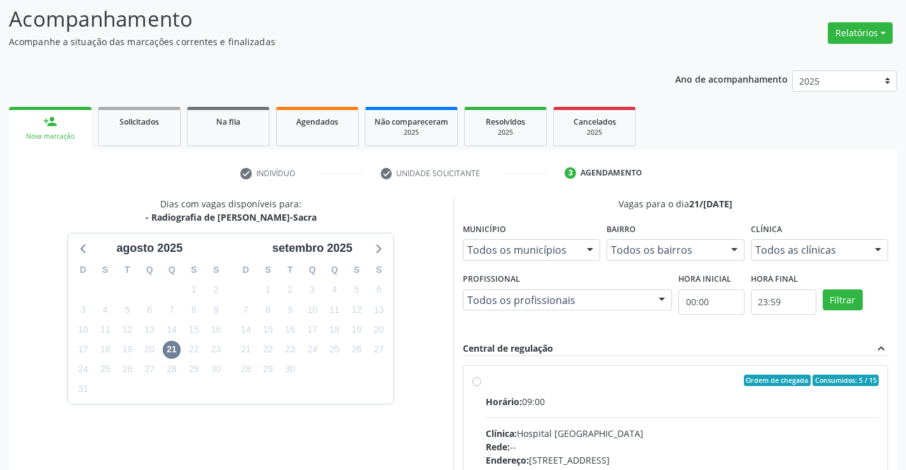
click at [486, 380] on label "Ordem de chegada Consumidos: 5 / 15 Horário: 09:00 Clínica: Hospital [GEOGRAPHI…" at bounding box center [683, 472] width 394 height 195
click at [475, 380] on input "Ordem de chegada Consumidos: 5 / 15 Horário: 09:00 Clínica: Hospital [GEOGRAPHI…" at bounding box center [476, 380] width 9 height 11
radio input "true"
click at [486, 380] on label "Ordem de chegada Consumidos: 5 / 15 Horário: 09:00 Clínica: Hospital [GEOGRAPHI…" at bounding box center [683, 472] width 394 height 195
click at [475, 380] on input "Ordem de chegada Consumidos: 5 / 15 Horário: 09:00 Clínica: Hospital [GEOGRAPHI…" at bounding box center [476, 380] width 9 height 11
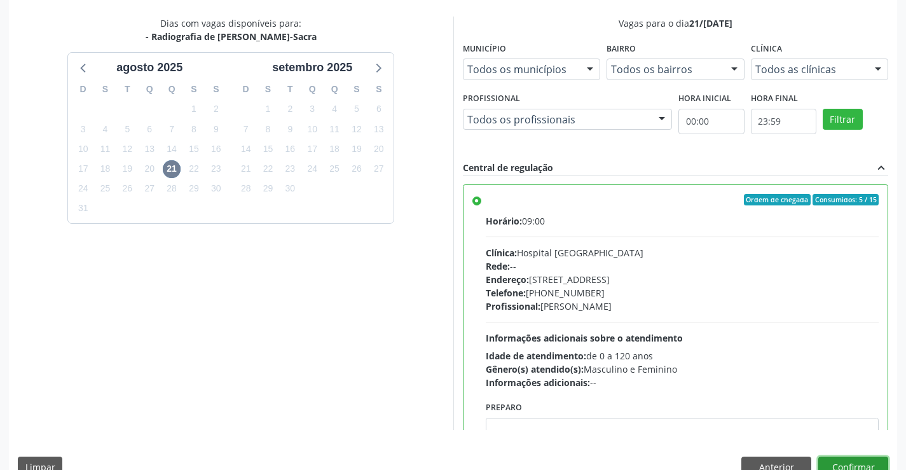
click at [879, 457] on button "Confirmar" at bounding box center [853, 468] width 70 height 22
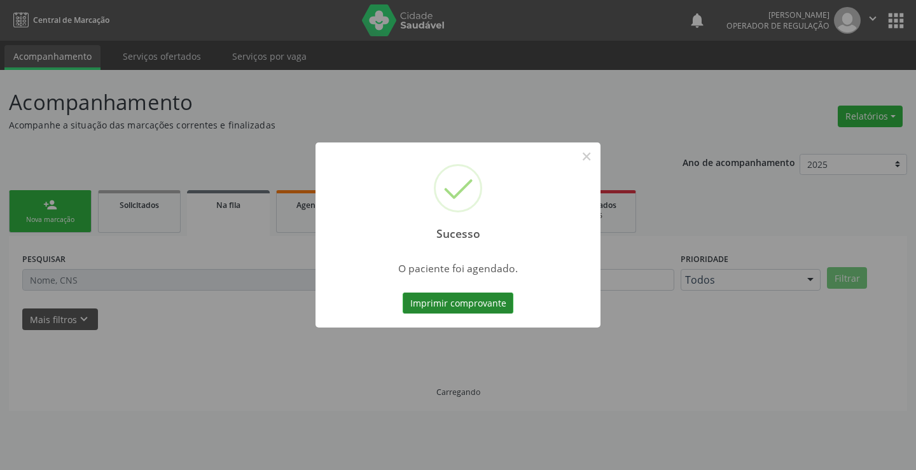
click at [443, 303] on button "Imprimir comprovante" at bounding box center [458, 304] width 111 height 22
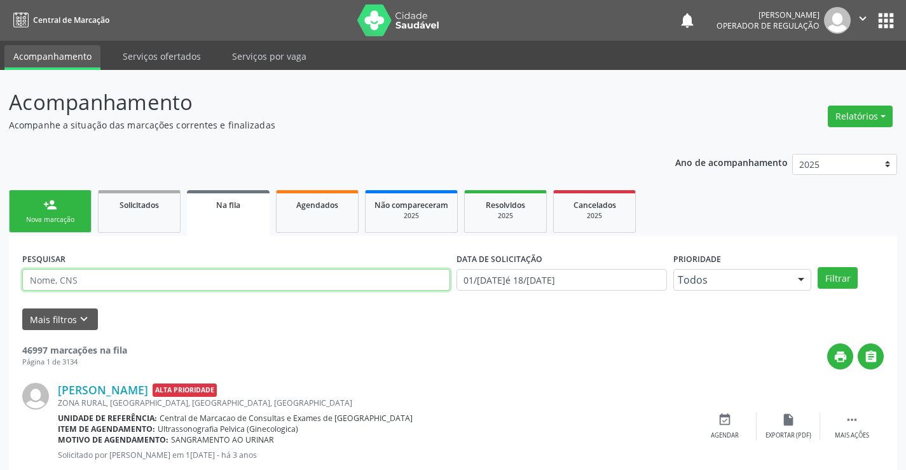
click at [135, 282] on input "text" at bounding box center [236, 280] width 428 height 22
click at [62, 217] on div "Nova marcação" at bounding box center [50, 220] width 64 height 10
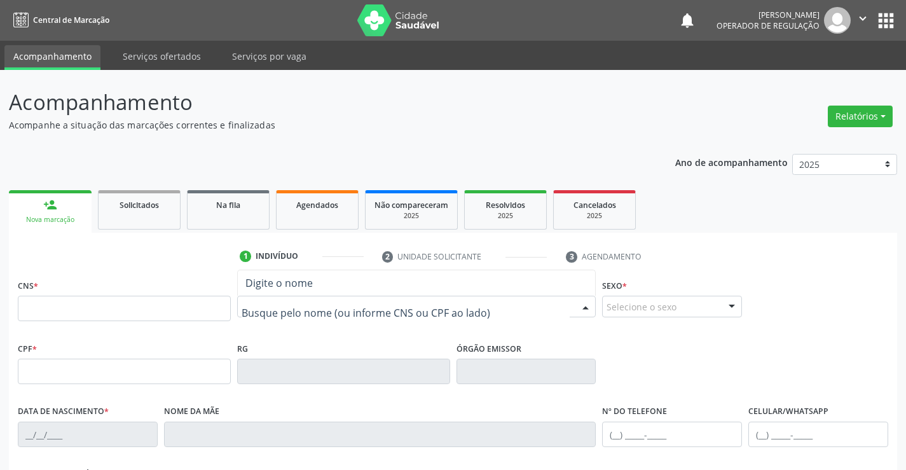
click at [303, 296] on div "Nenhum resultado encontrado para: " " Digite o nome" at bounding box center [416, 307] width 359 height 22
click at [308, 312] on input "text" at bounding box center [406, 312] width 329 height 25
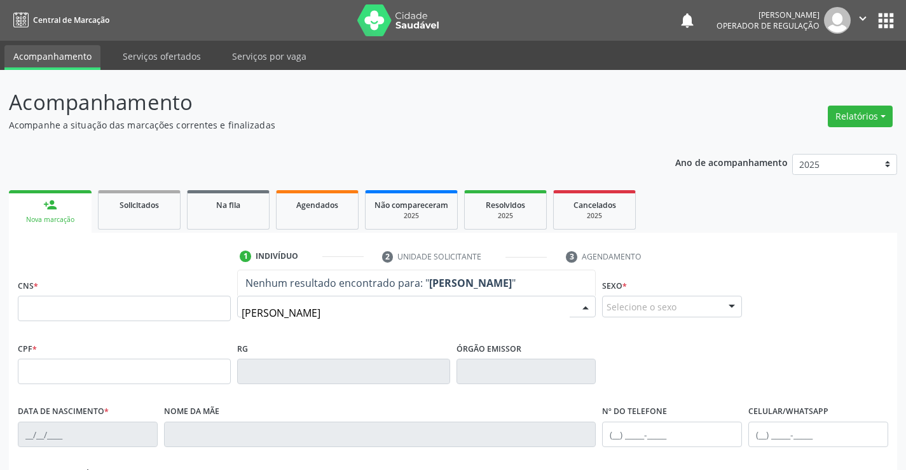
type input "[PERSON_NAME]"
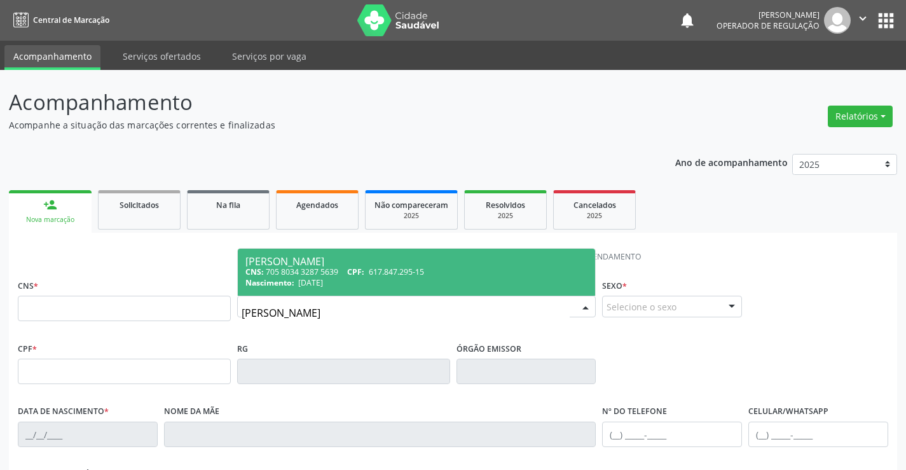
click at [320, 267] on div "CNS: 705 8034 3287 5639 CPF: 617.847.295-15" at bounding box center [416, 271] width 343 height 11
type input "705 8034 3287 5639"
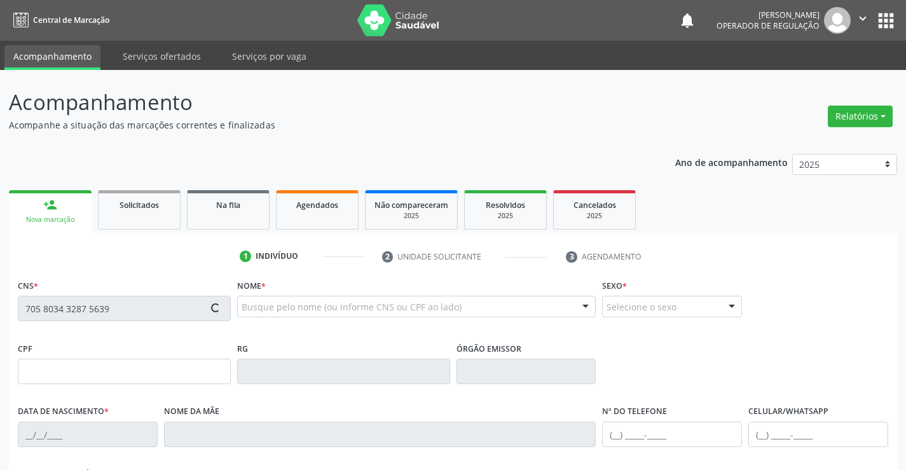
type input "617.847.295-15"
type input "638971217"
type input "[DATE]"
type input "[PHONE_NUMBER]"
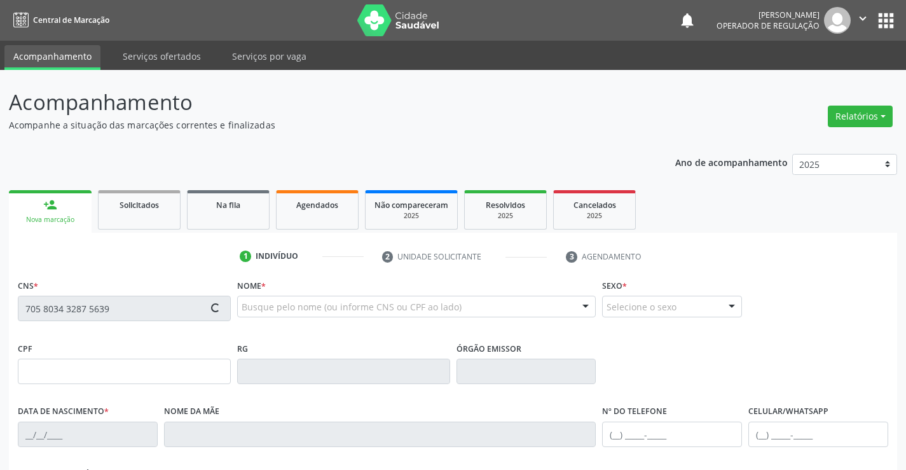
type input "617.847.295-15"
type input "19"
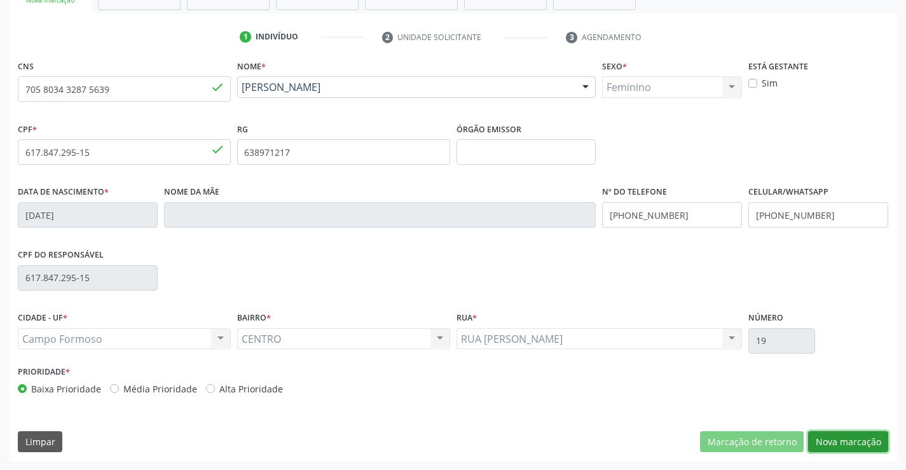
click at [860, 441] on button "Nova marcação" at bounding box center [848, 442] width 80 height 22
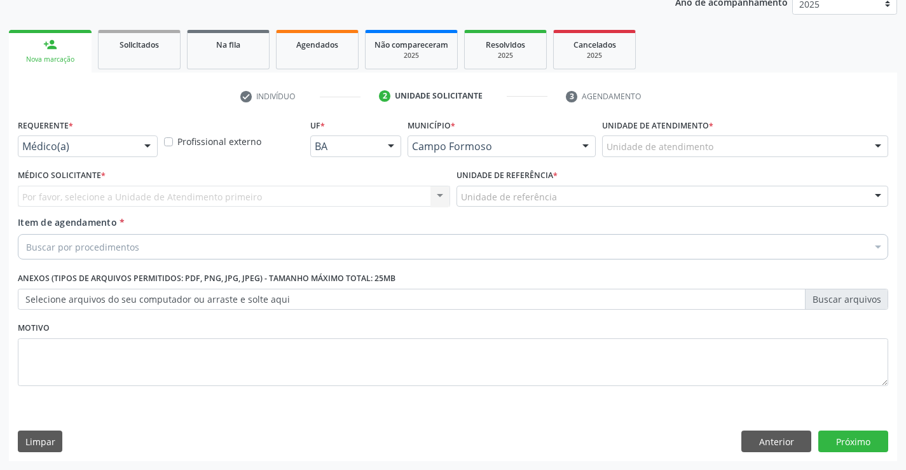
scroll to position [160, 0]
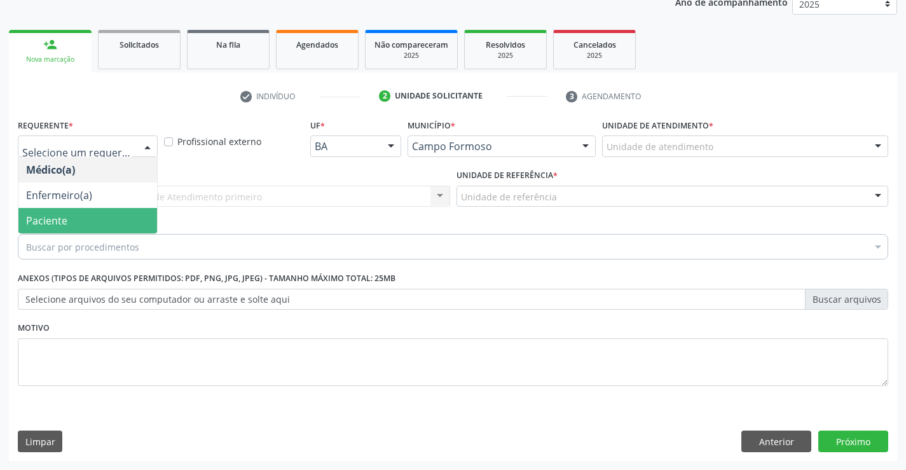
click at [88, 216] on span "Paciente" at bounding box center [87, 220] width 139 height 25
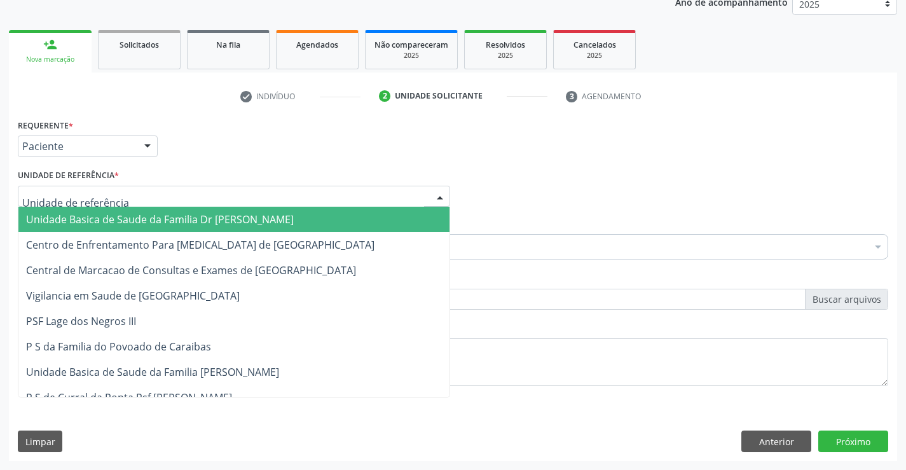
click at [112, 217] on span "Unidade Basica de Saude da Familia Dr [PERSON_NAME]" at bounding box center [160, 219] width 268 height 14
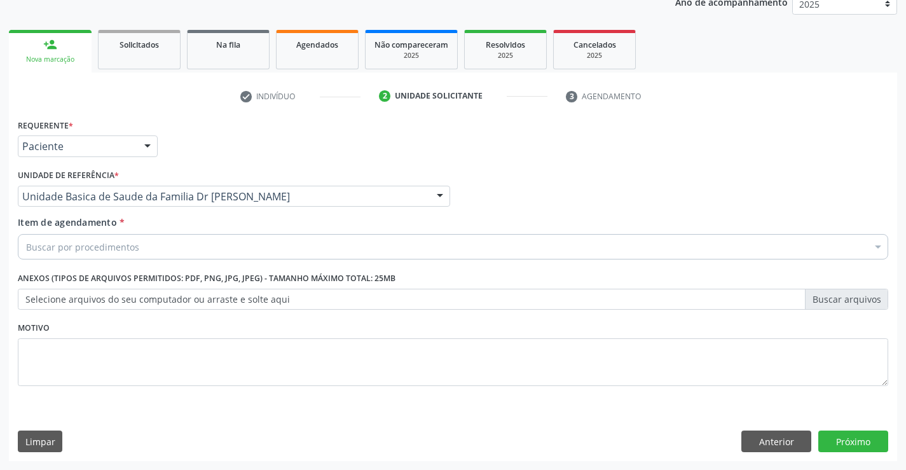
click at [26, 247] on input "Item de agendamento *" at bounding box center [26, 246] width 0 height 25
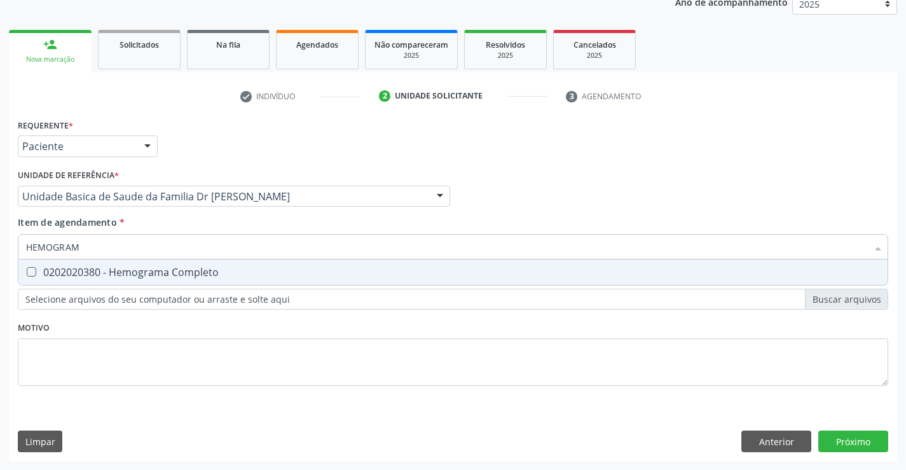
type input "HEMOGRAMA"
click at [135, 275] on div "0202020380 - Hemograma Completo" at bounding box center [453, 272] width 854 height 10
checkbox Completo "true"
click at [853, 445] on div "Requerente * Paciente Médico(a) Enfermeiro(a) Paciente Nenhum resultado encontr…" at bounding box center [453, 288] width 888 height 345
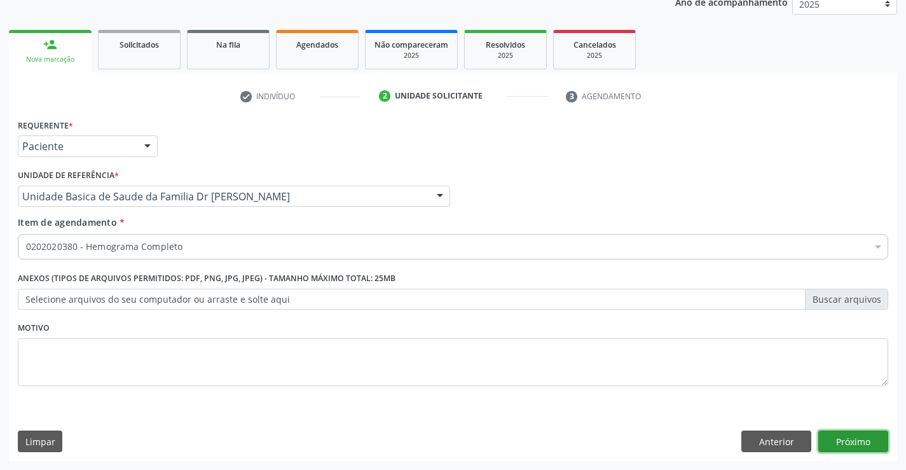
click at [850, 441] on button "Próximo" at bounding box center [853, 441] width 70 height 22
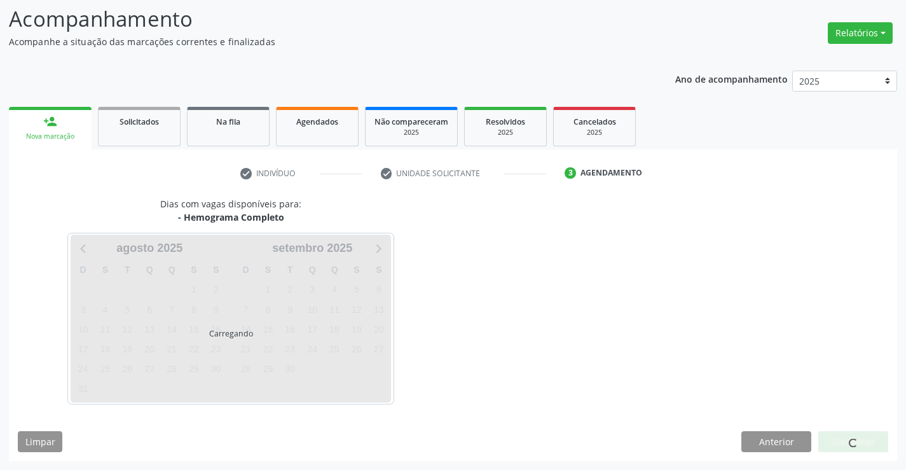
scroll to position [83, 0]
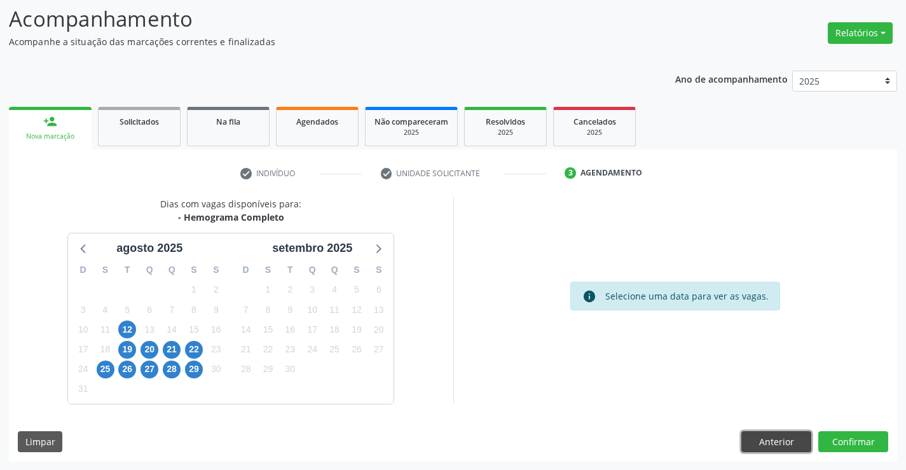
click at [777, 432] on button "Anterior" at bounding box center [776, 442] width 70 height 22
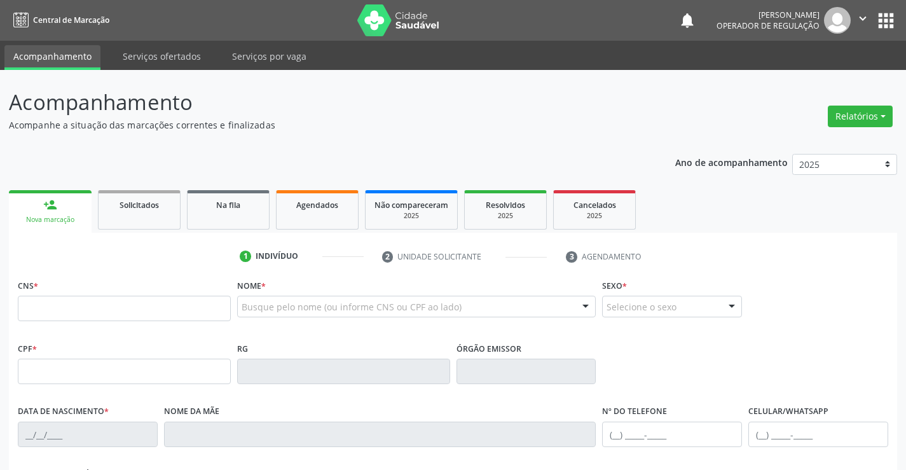
click at [864, 22] on icon "" at bounding box center [863, 18] width 14 height 14
click at [830, 78] on link "Sair" at bounding box center [831, 78] width 88 height 18
